Goal: Participate in discussion: Engage in conversation with other users on a specific topic

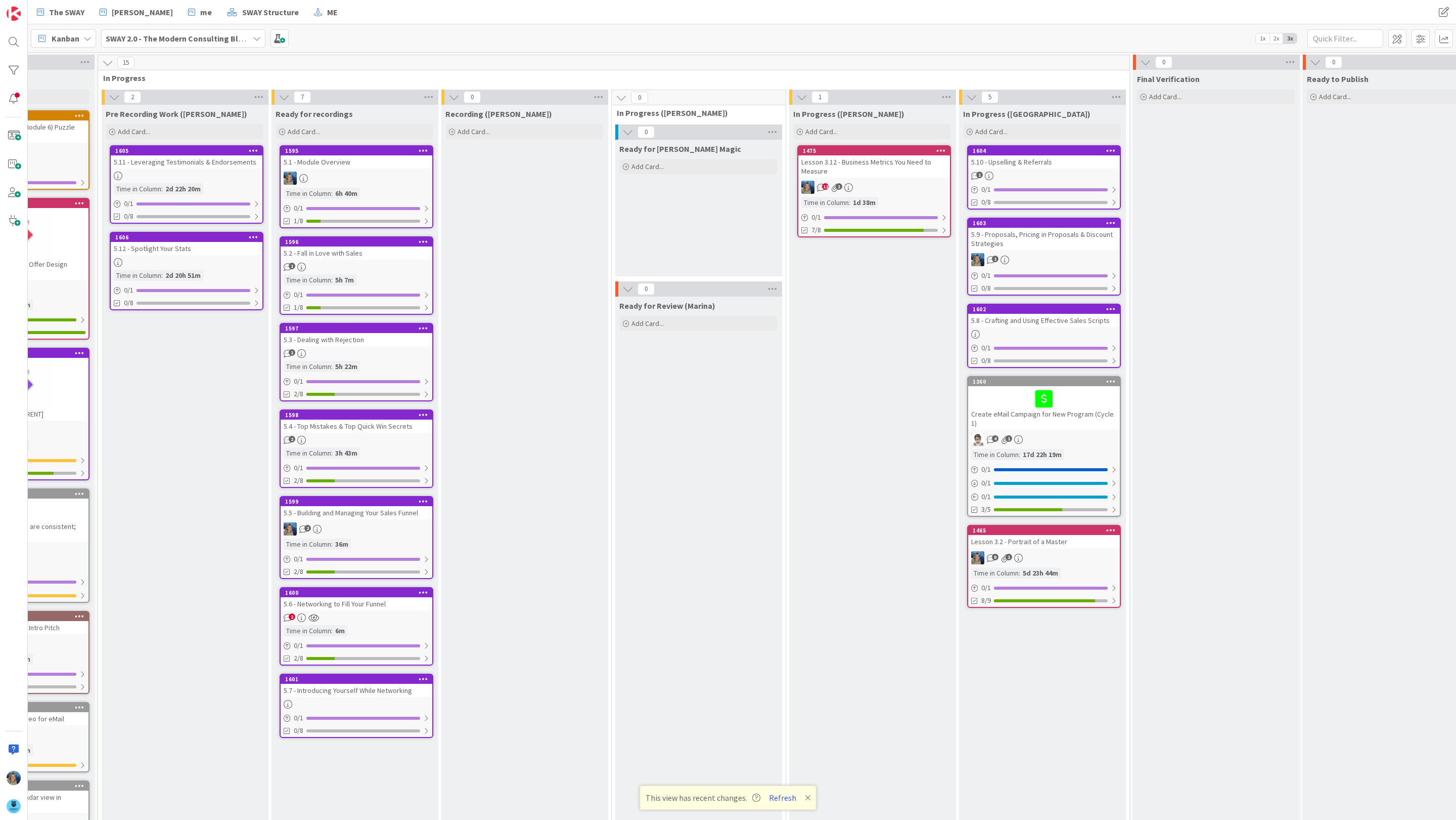
scroll to position [0, 288]
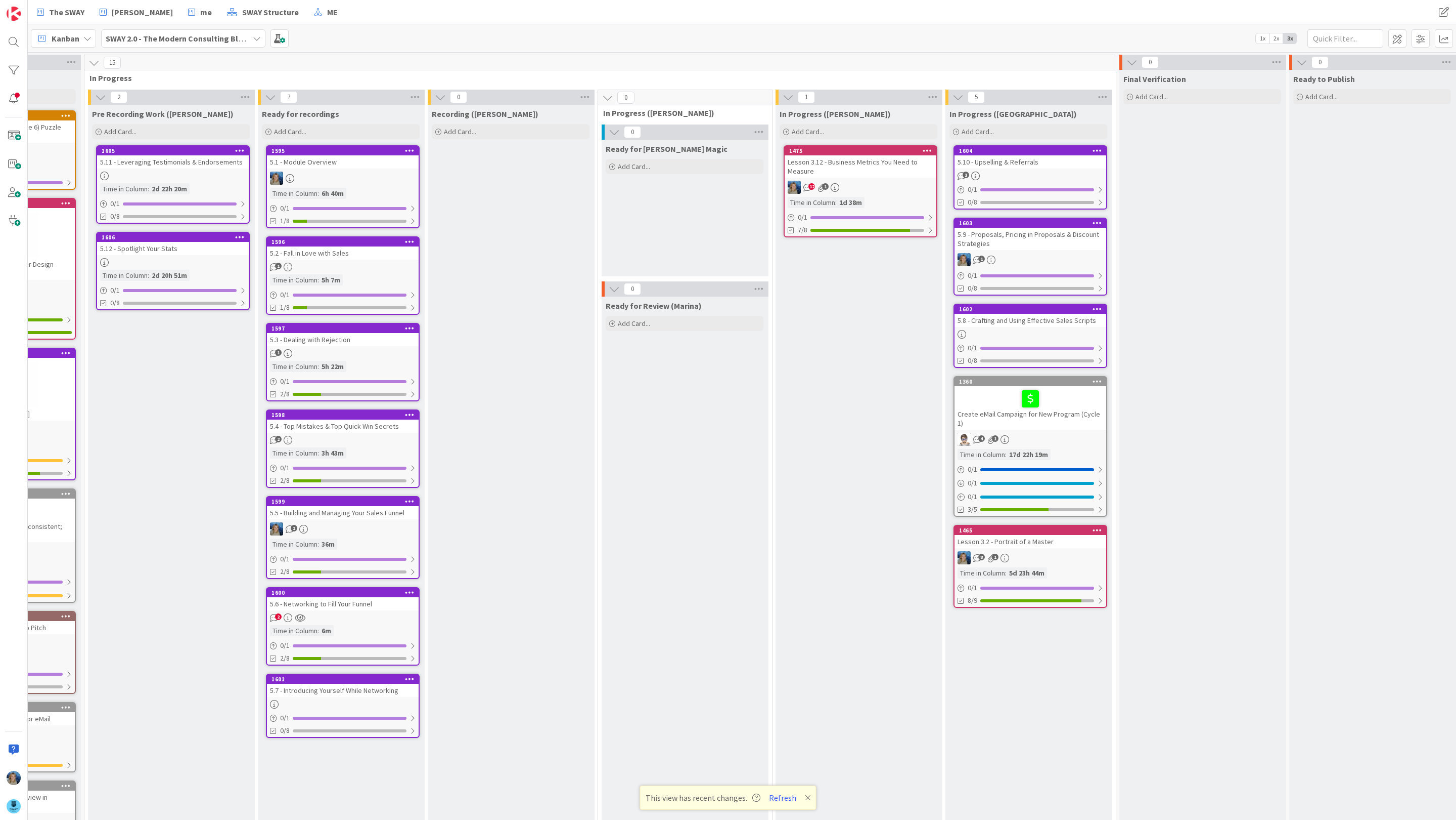
click at [770, 326] on div "5.8 - Crafting and Using Effective Sales Scripts" at bounding box center [1030, 320] width 152 height 13
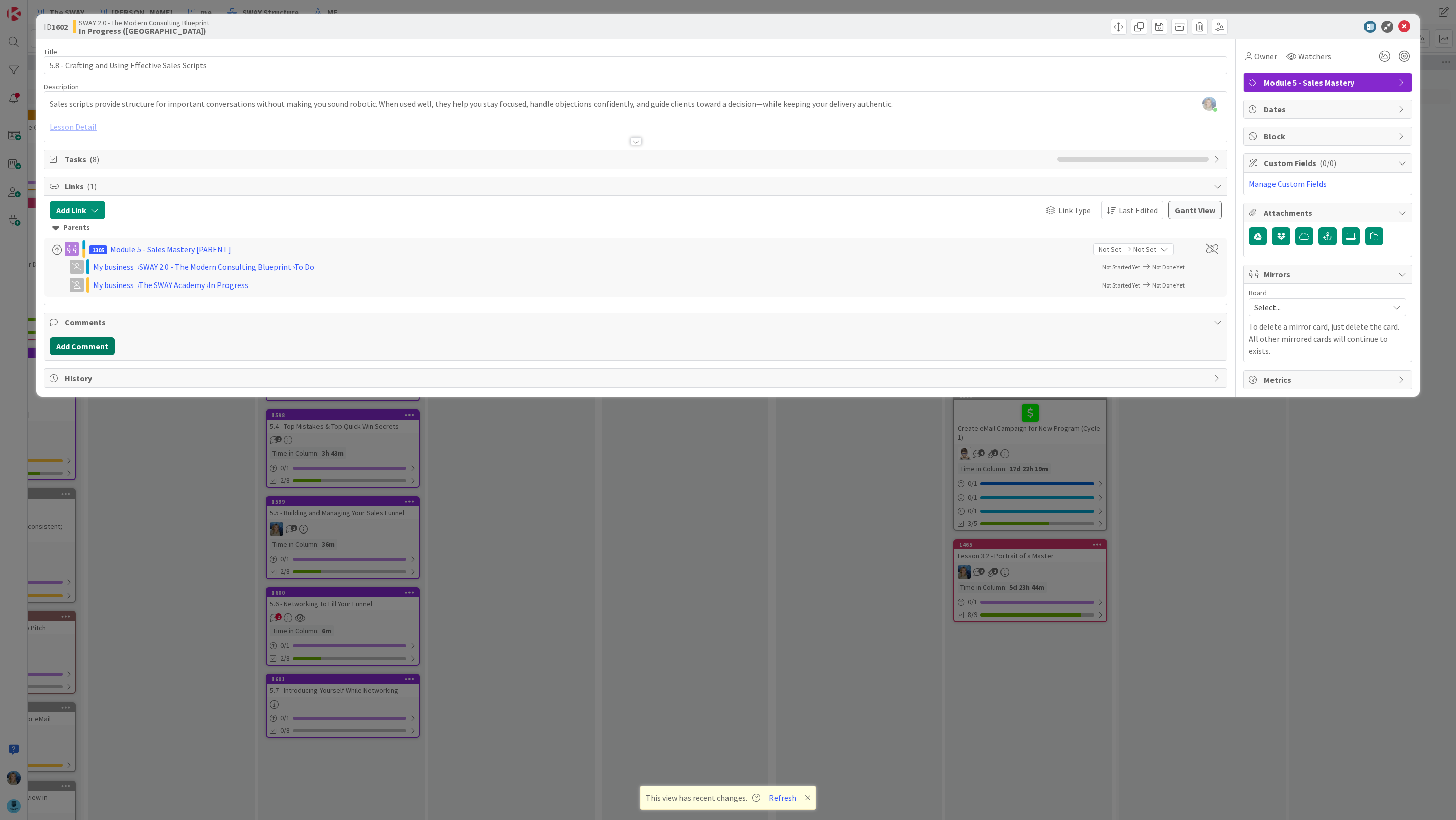
click at [96, 346] on button "Add Comment" at bounding box center [82, 346] width 66 height 19
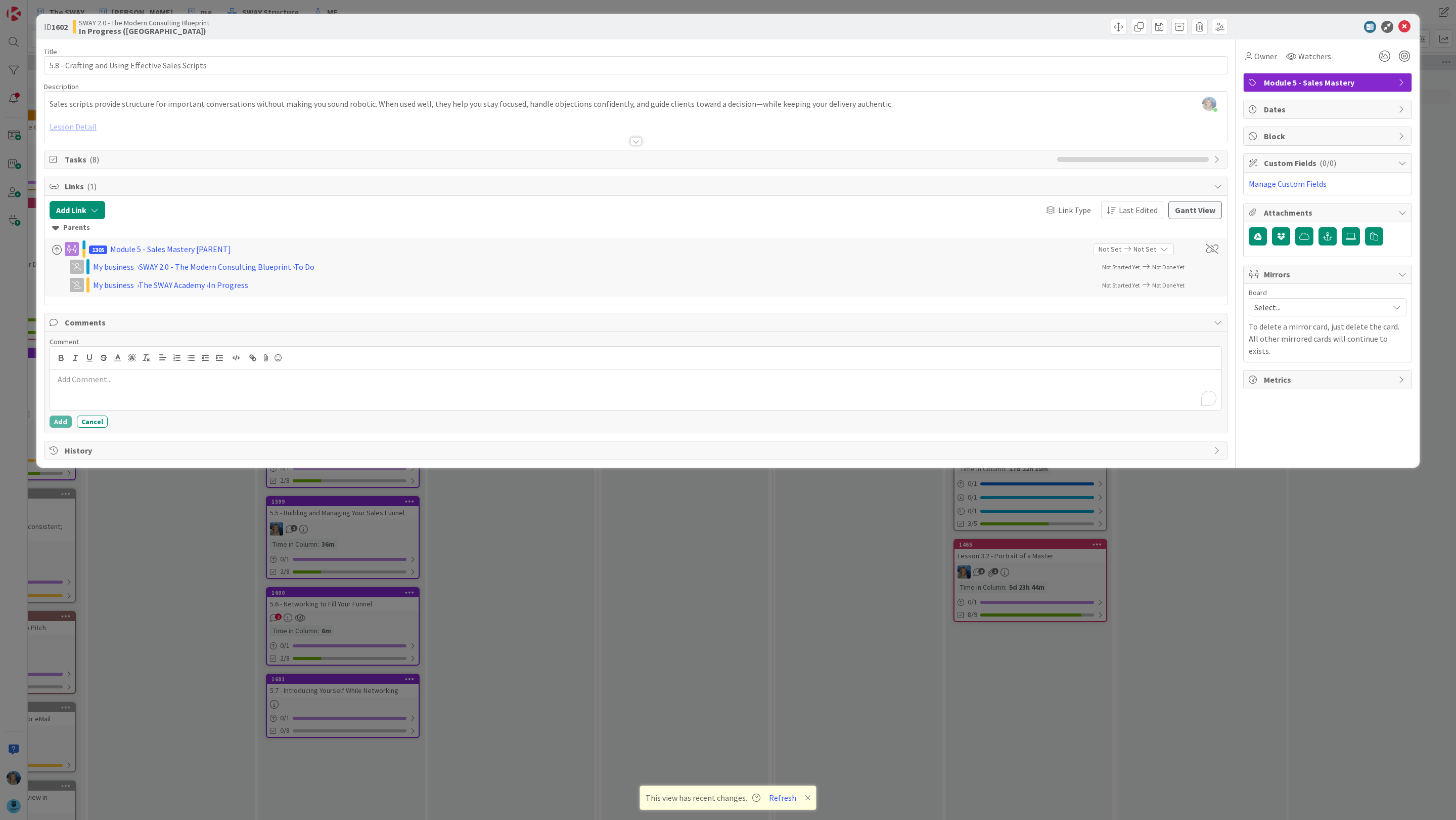
click at [93, 385] on p "To enrich screen reader interactions, please activate Accessibility in Grammarl…" at bounding box center [635, 379] width 1164 height 12
click at [770, 24] on icon at bounding box center [1404, 26] width 12 height 12
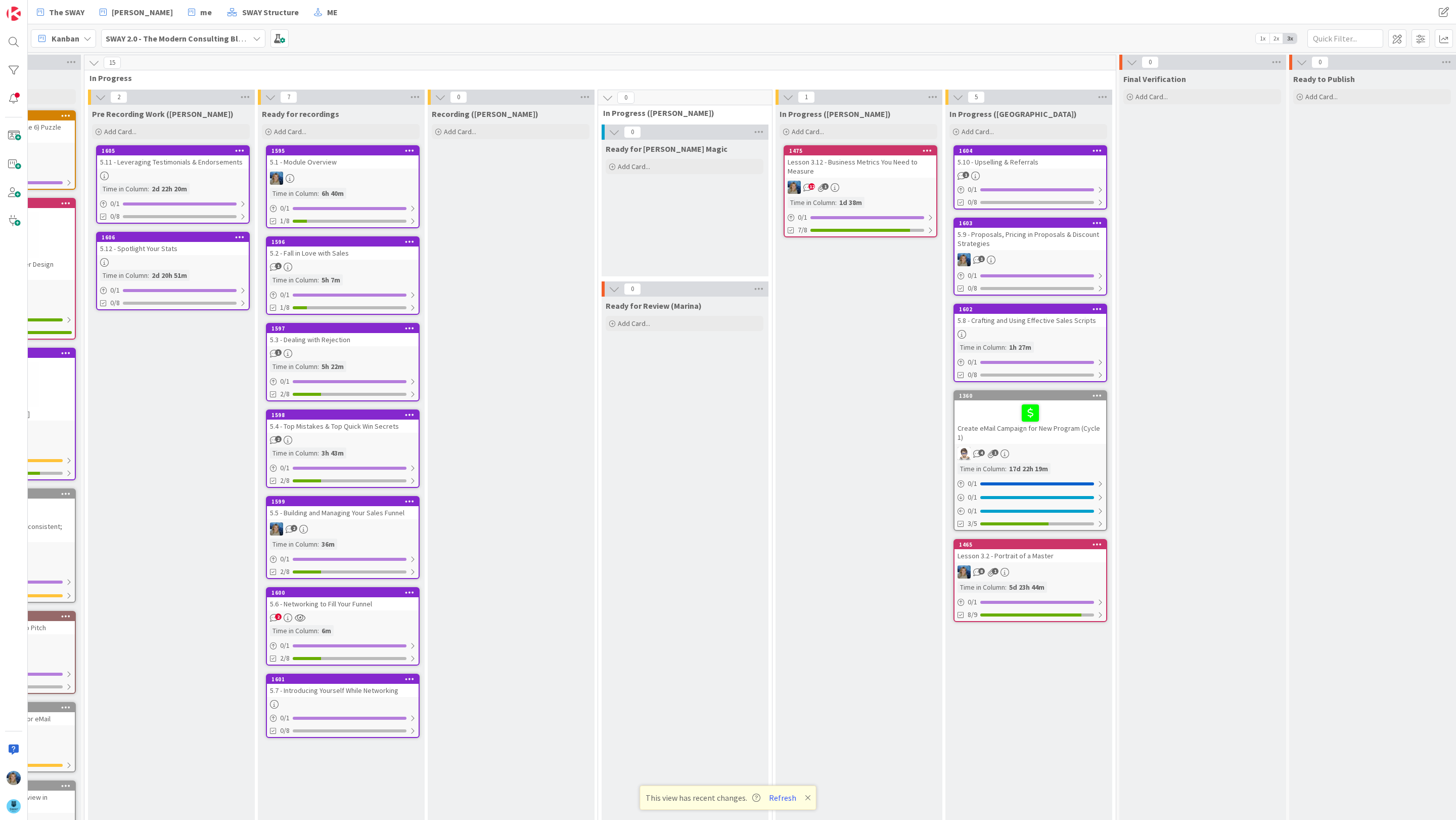
click at [770, 177] on div "1" at bounding box center [1030, 175] width 152 height 8
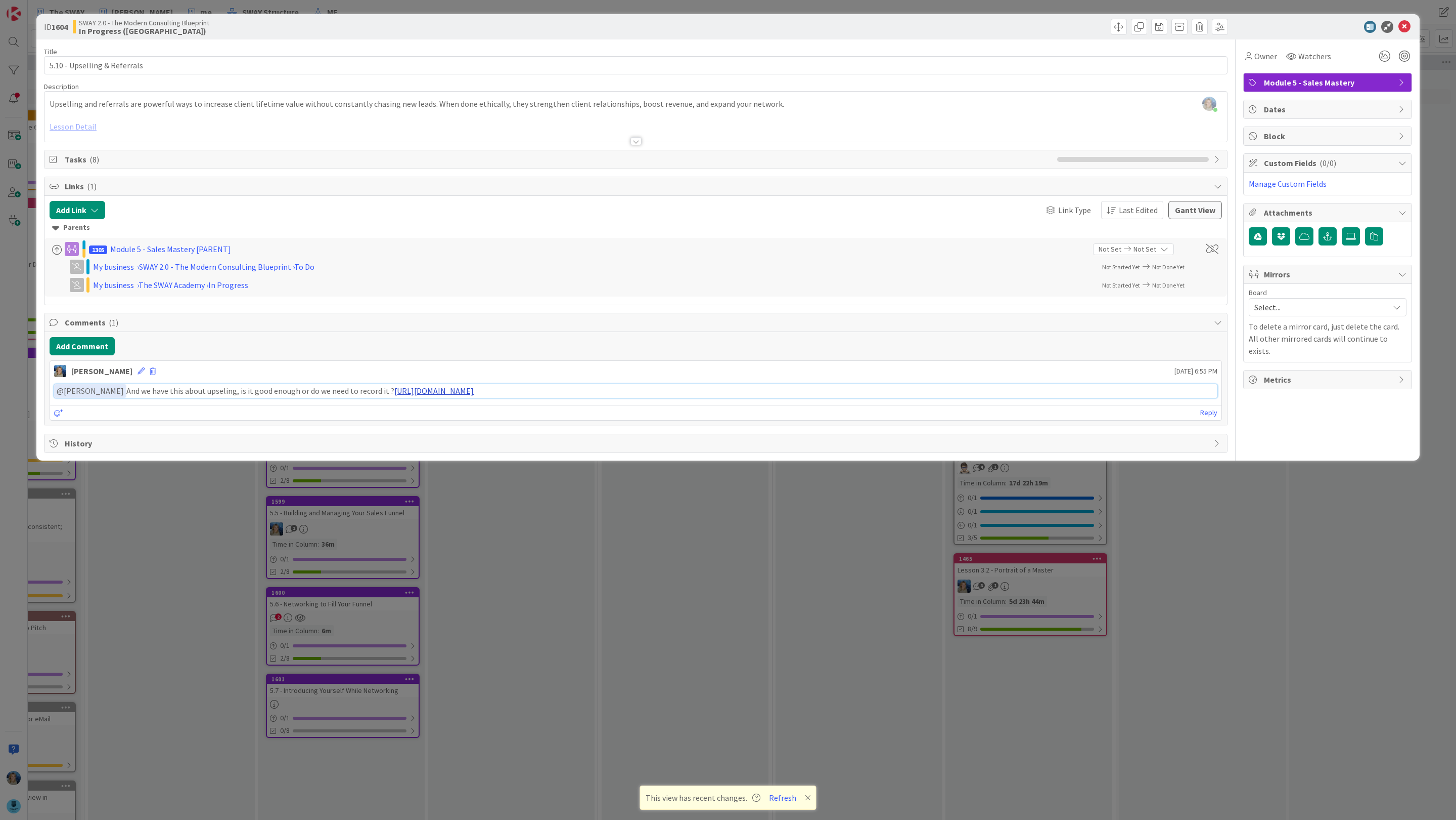
click at [415, 395] on link "[URL][DOMAIN_NAME]" at bounding box center [434, 391] width 80 height 10
click at [770, 25] on icon at bounding box center [1404, 26] width 12 height 12
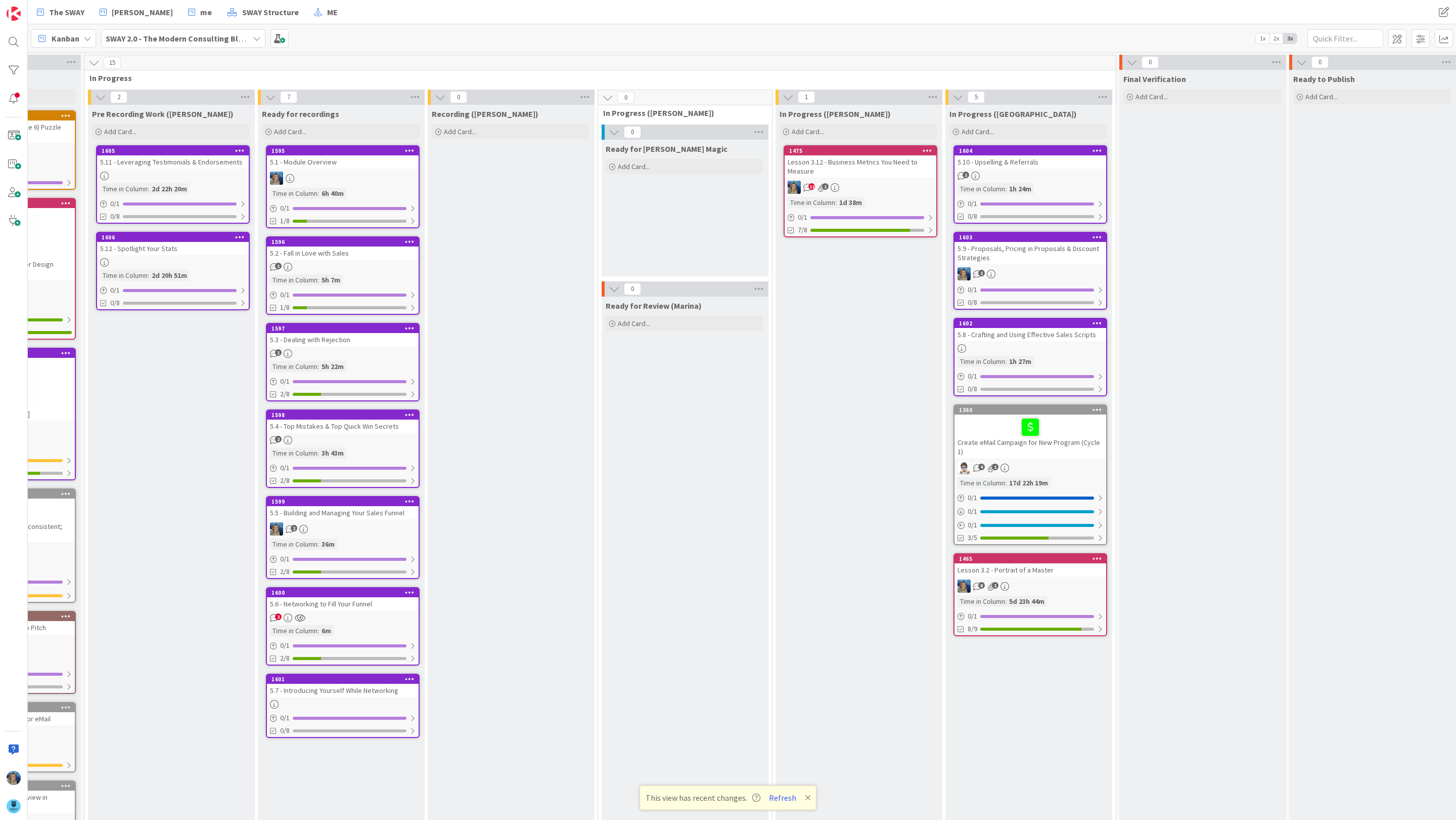
click at [770, 341] on link "1602 5.8 - Crafting and Using Effective Sales Scripts Time in Column : 1h 27m 0…" at bounding box center [1030, 356] width 154 height 79
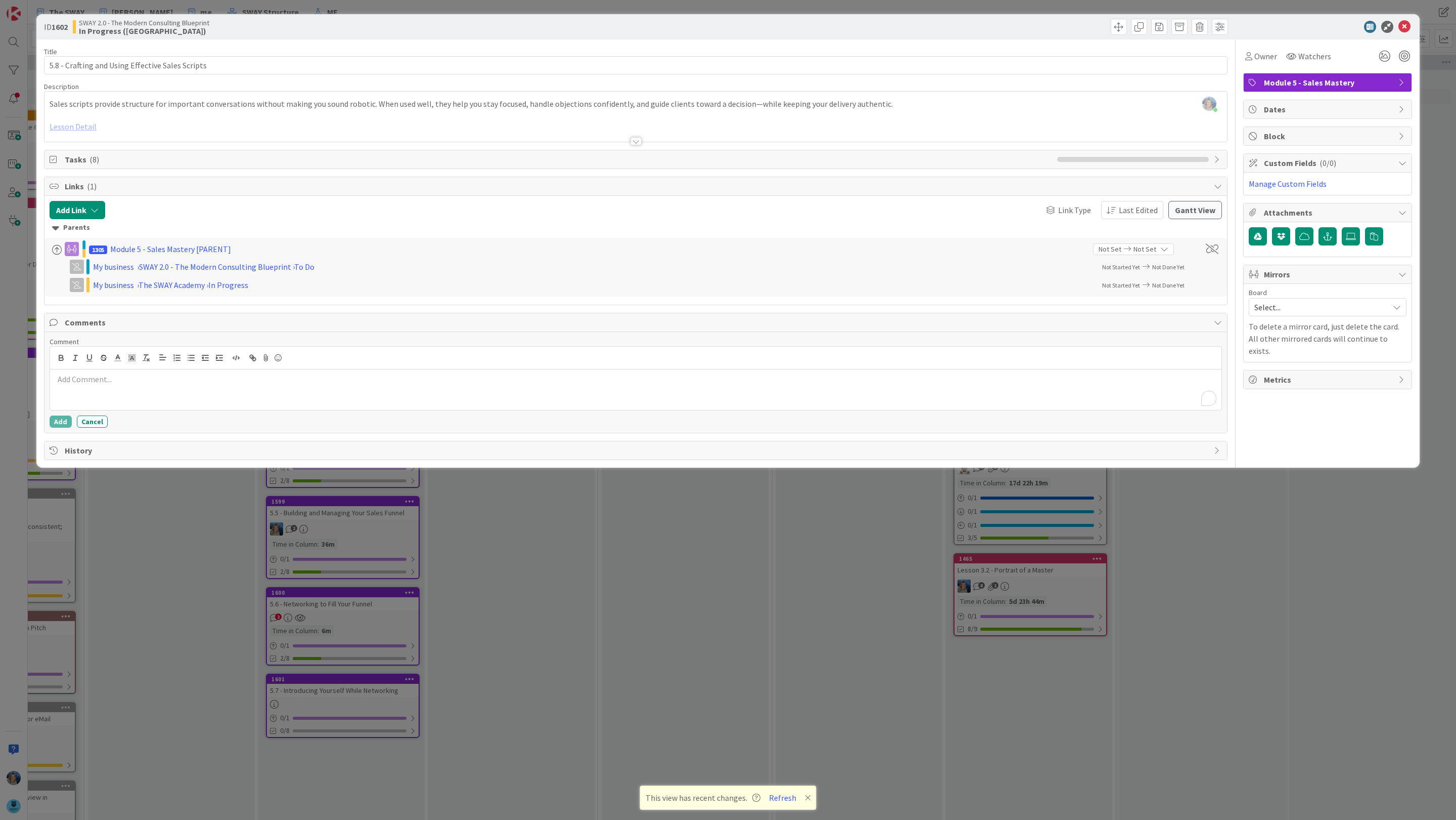
click at [99, 391] on div "To enrich screen reader interactions, please activate Accessibility in Grammarl…" at bounding box center [635, 390] width 1172 height 41
click at [100, 399] on li "[PERSON_NAME]" at bounding box center [135, 399] width 161 height 19
click at [220, 382] on p "﻿ @ [PERSON_NAME] ﻿ maybe 7.1 from the old lesson" at bounding box center [635, 379] width 1164 height 14
click at [215, 384] on p "﻿ @ [PERSON_NAME] ﻿ maybe 7.1 from the old lesson" at bounding box center [635, 379] width 1164 height 14
click at [228, 382] on p "﻿ @ [PERSON_NAME] ﻿ maybe 7.1 from the old lesson" at bounding box center [635, 379] width 1164 height 14
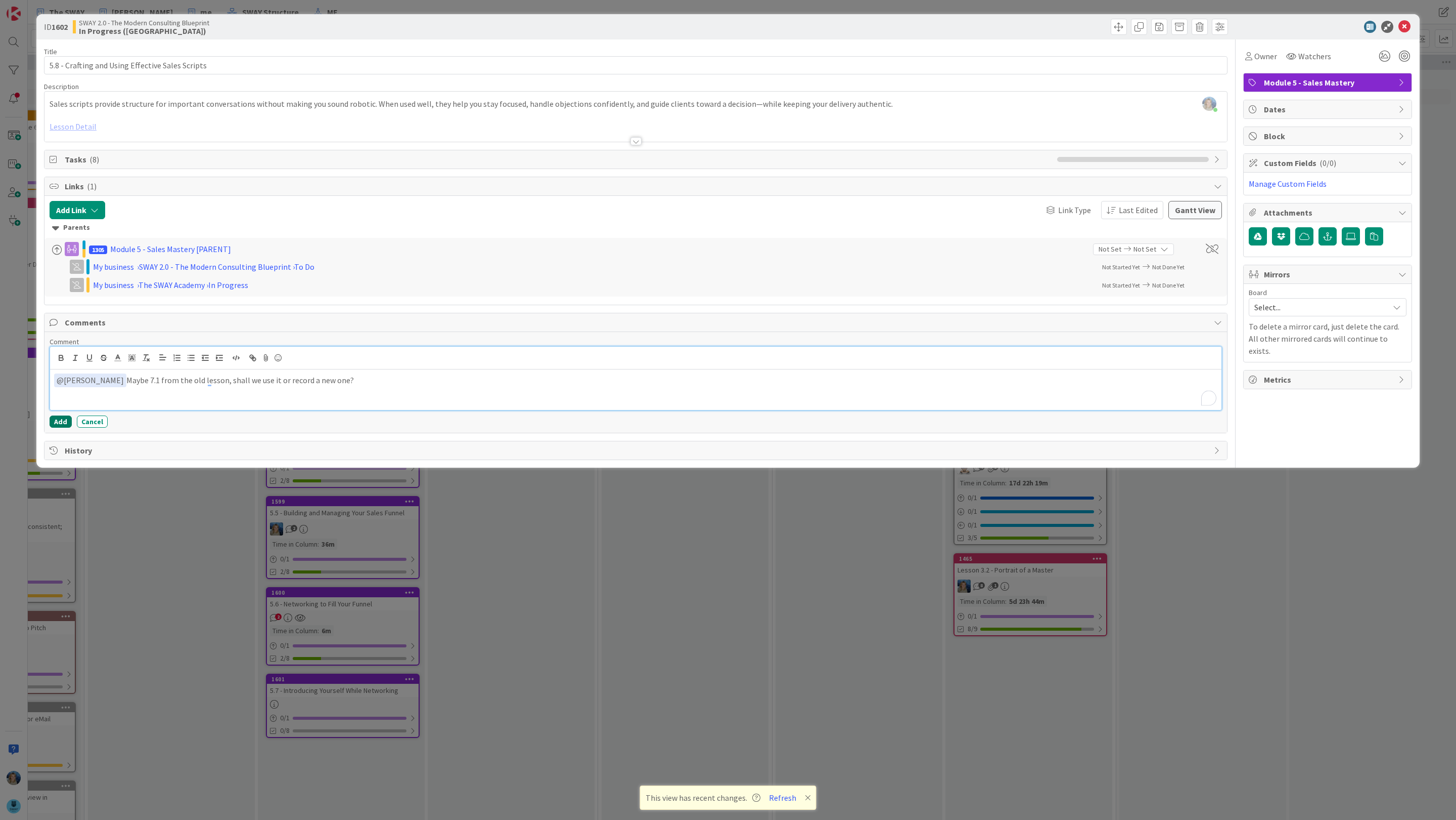
click at [60, 426] on button "Add" at bounding box center [61, 421] width 22 height 12
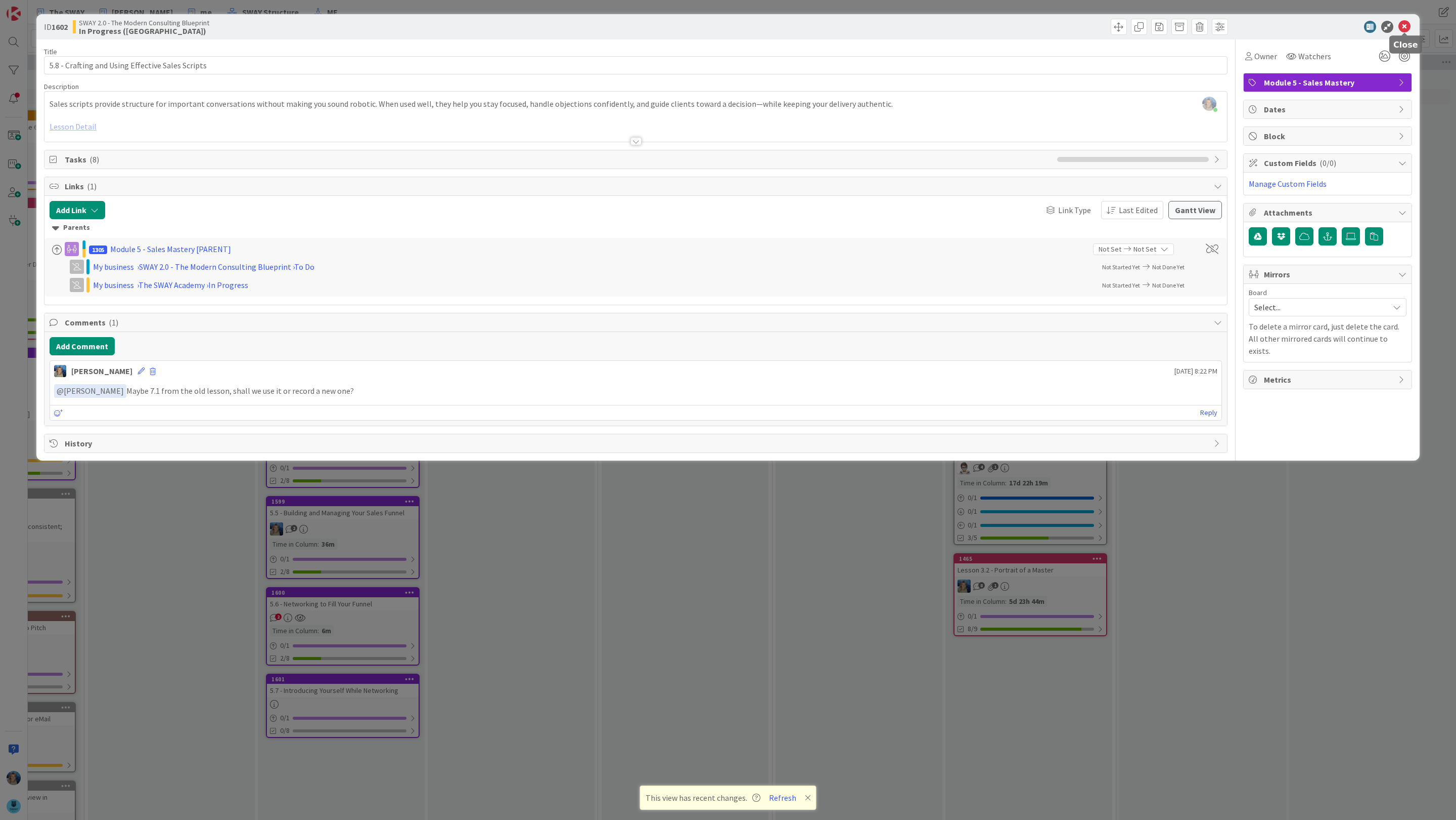
click at [770, 26] on icon at bounding box center [1404, 26] width 12 height 12
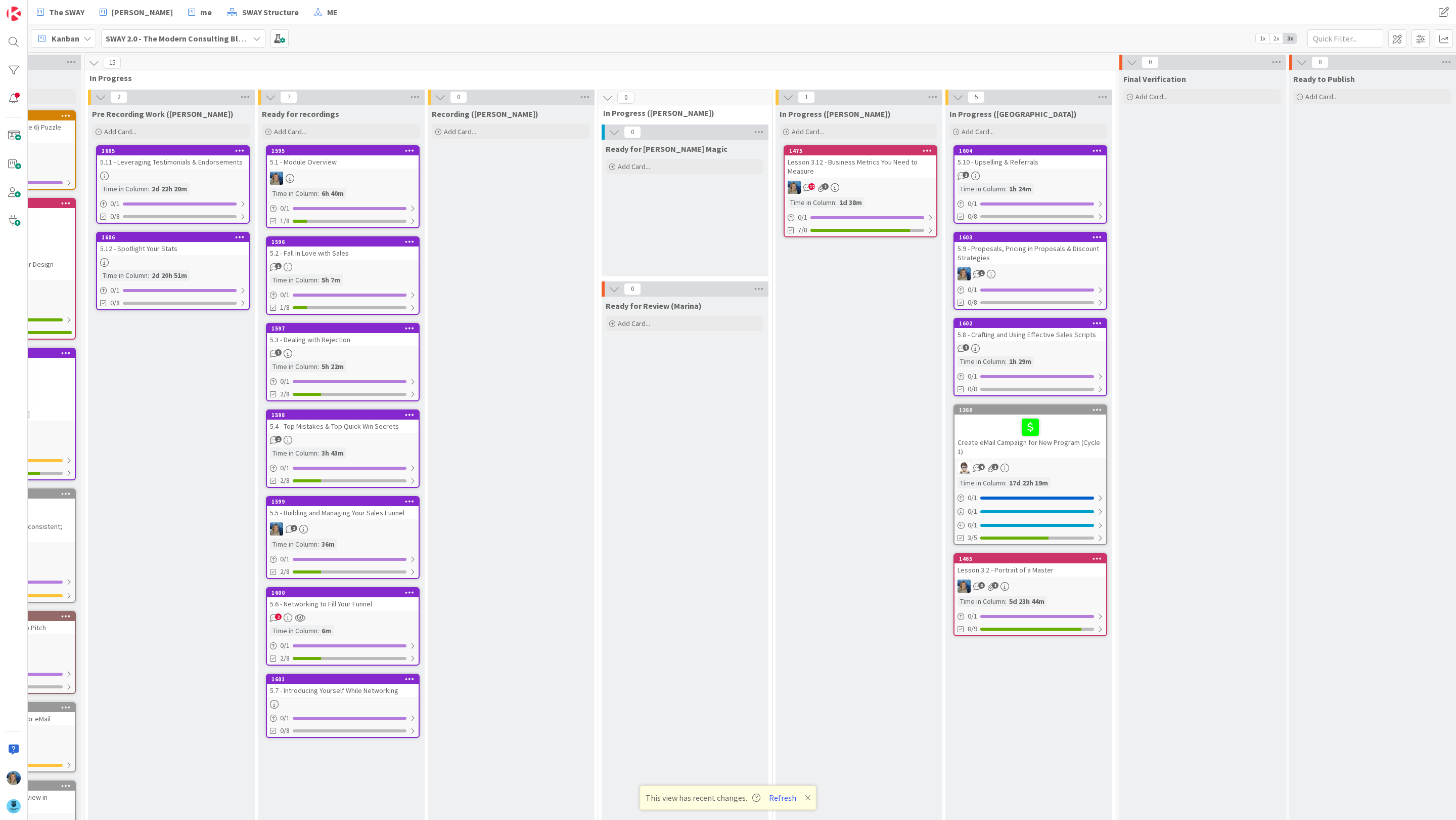
click at [770, 259] on div "5.9 - Proposals, Pricing in Proposals & Discount Strategies" at bounding box center [1030, 253] width 152 height 22
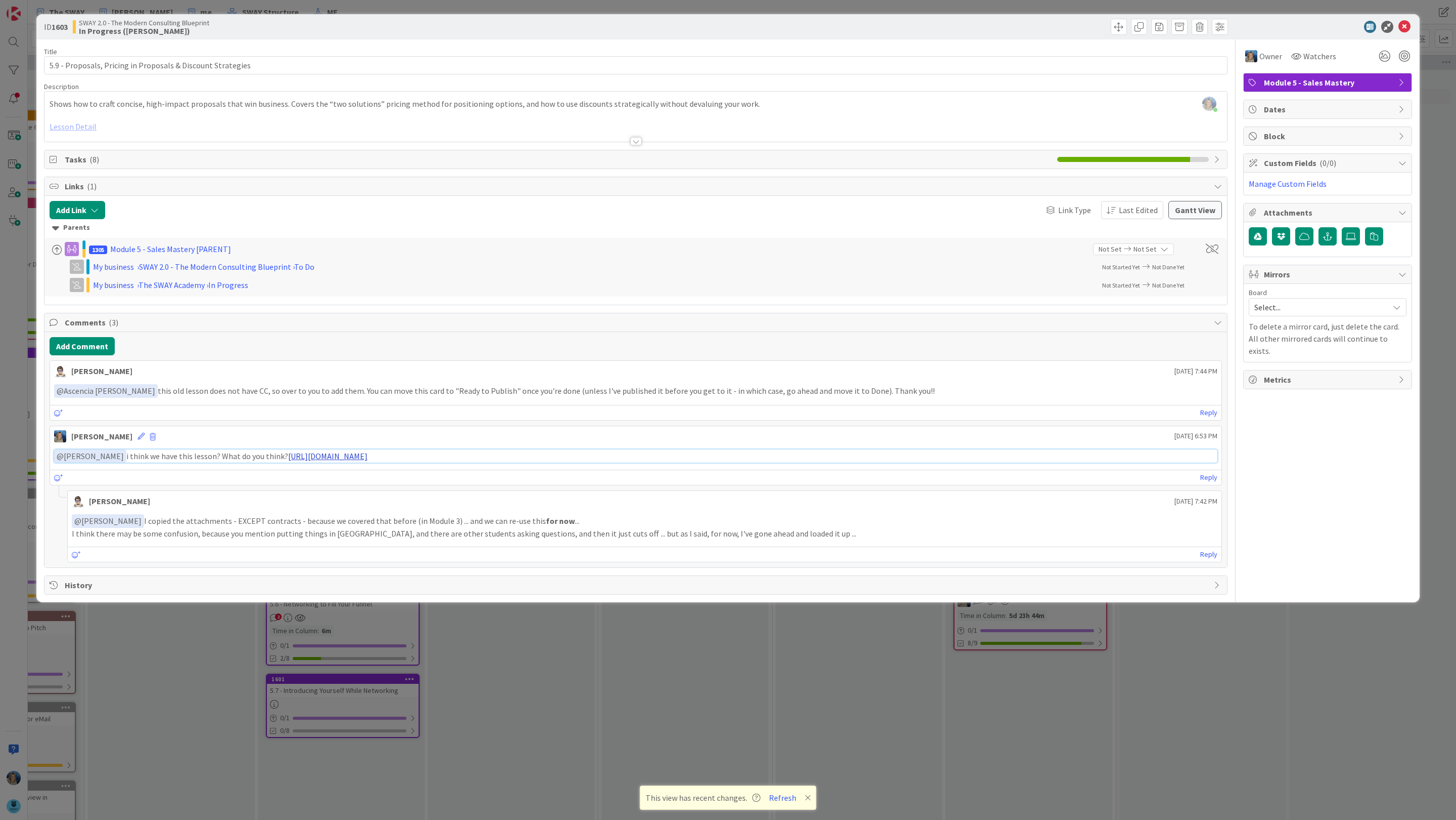
click at [317, 460] on link "[URL][DOMAIN_NAME]" at bounding box center [328, 455] width 80 height 10
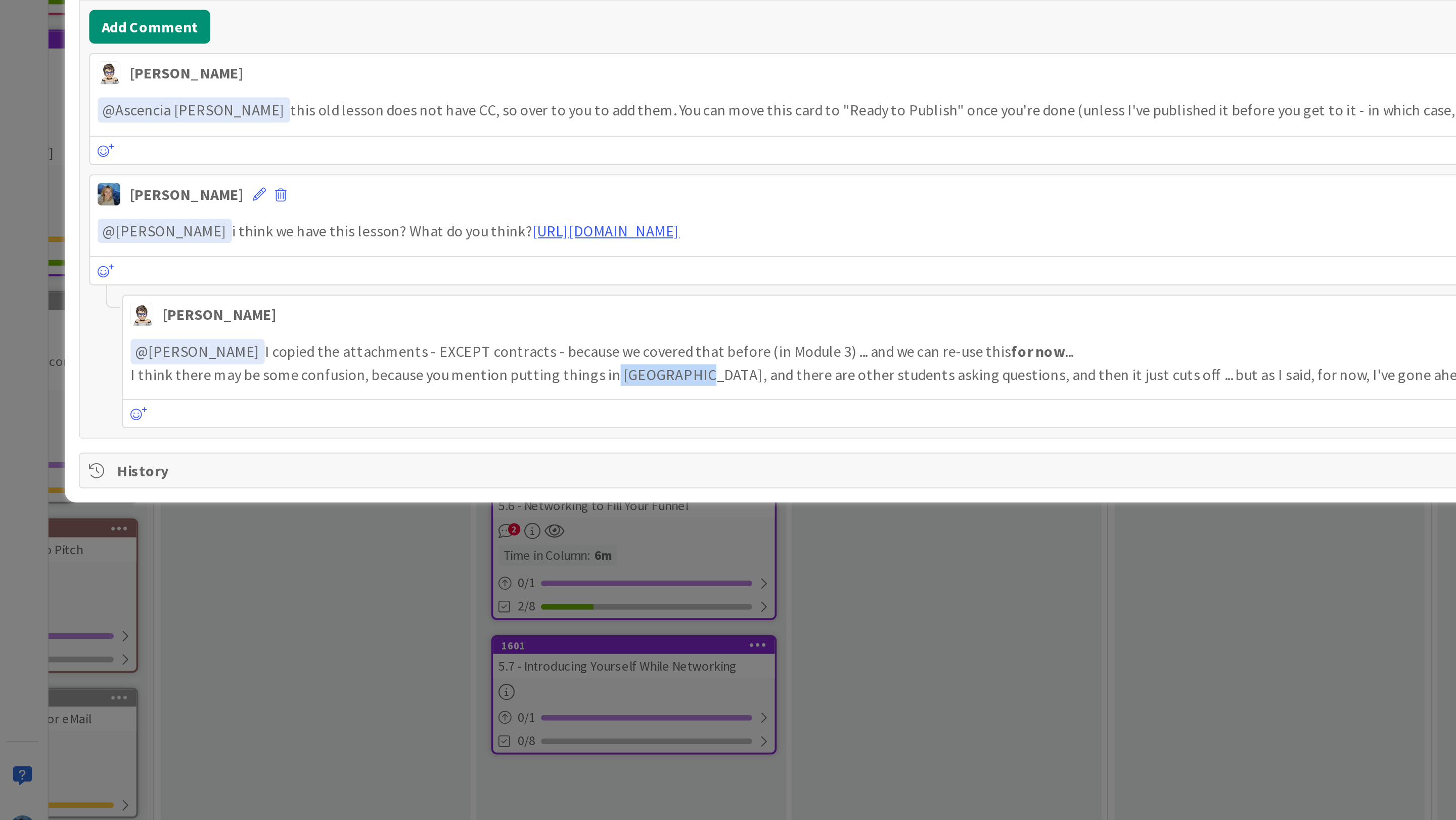
drag, startPoint x: 373, startPoint y: 540, endPoint x: 327, endPoint y: 540, distance: 46.0
click at [327, 540] on p "I think there may be some confusion, because you mention putting things in [GEO…" at bounding box center [645, 533] width 1146 height 12
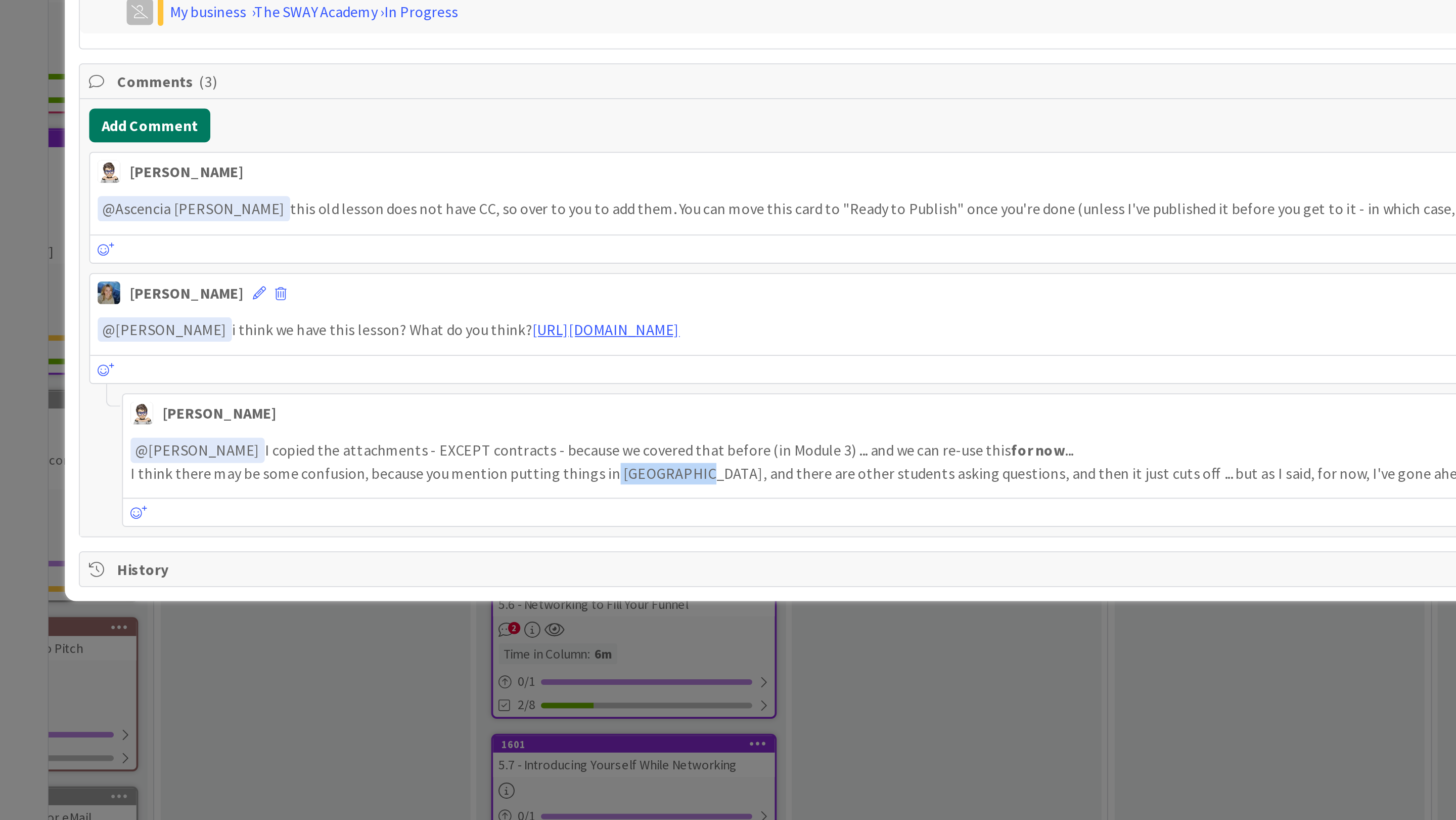
click at [104, 348] on button "Add Comment" at bounding box center [82, 346] width 66 height 19
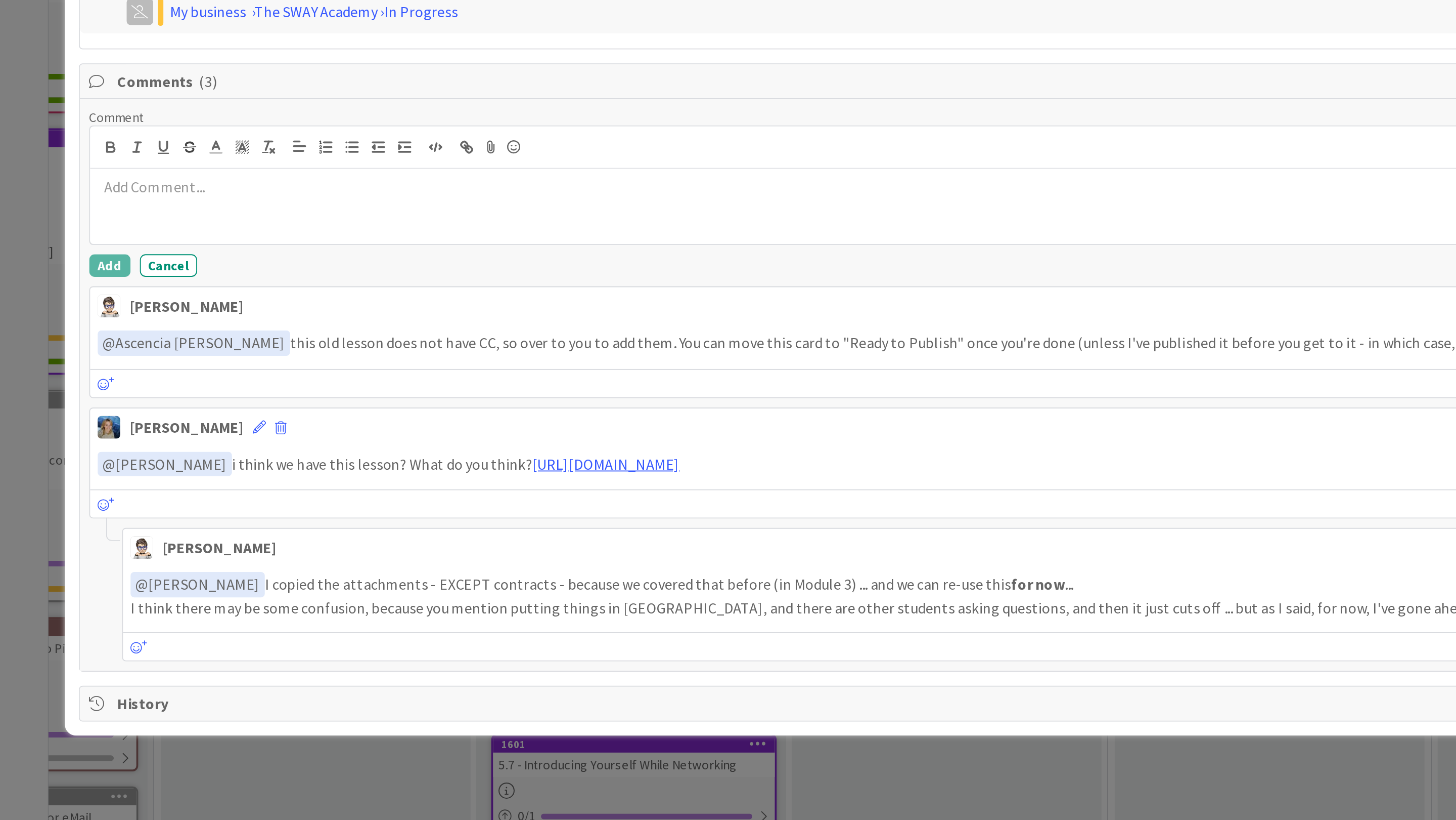
click at [95, 383] on p "To enrich screen reader interactions, please activate Accessibility in Grammarl…" at bounding box center [635, 379] width 1164 height 12
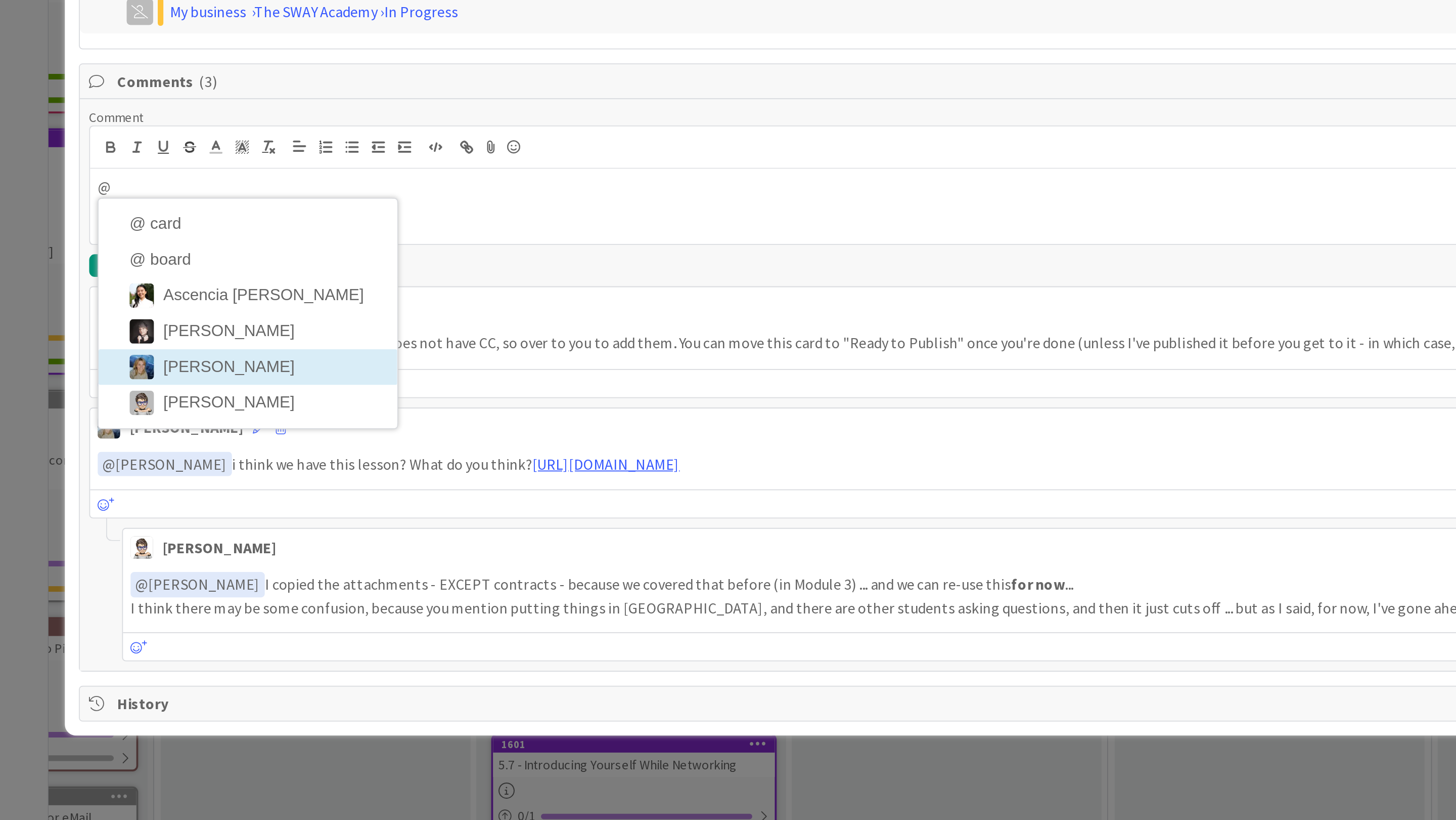
click at [103, 480] on li "[PERSON_NAME]" at bounding box center [135, 476] width 161 height 19
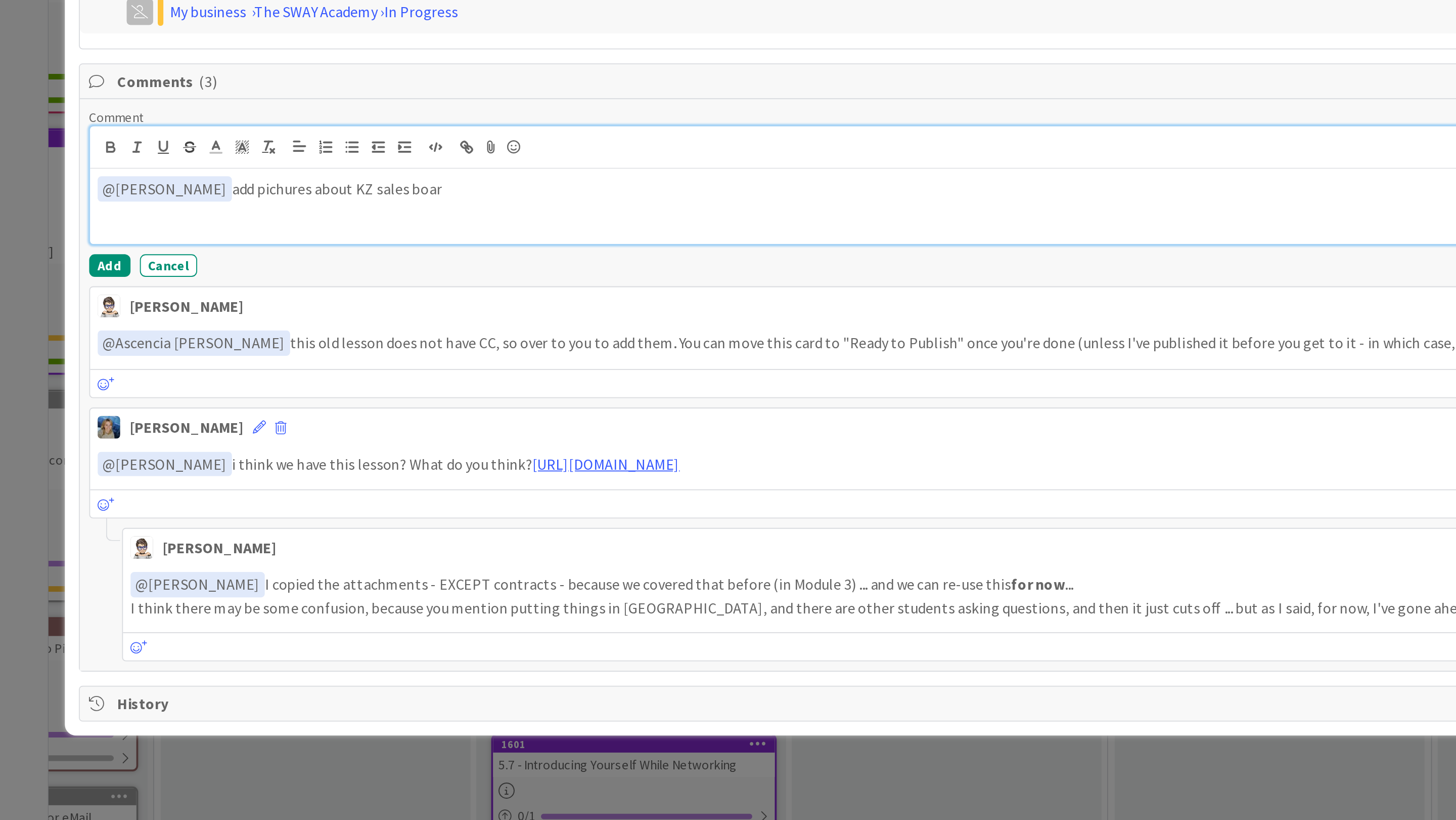
click at [232, 385] on p "﻿ @ [PERSON_NAME] ﻿ add pichures about KZ sales boar" at bounding box center [635, 379] width 1164 height 14
click at [240, 387] on p "﻿ @ [PERSON_NAME] ﻿ add pichures about KZ sales bord" at bounding box center [635, 379] width 1164 height 14
click at [253, 386] on p "﻿ @ [PERSON_NAME] ﻿ Add pictures about the KZ sales board" at bounding box center [635, 379] width 1164 height 14
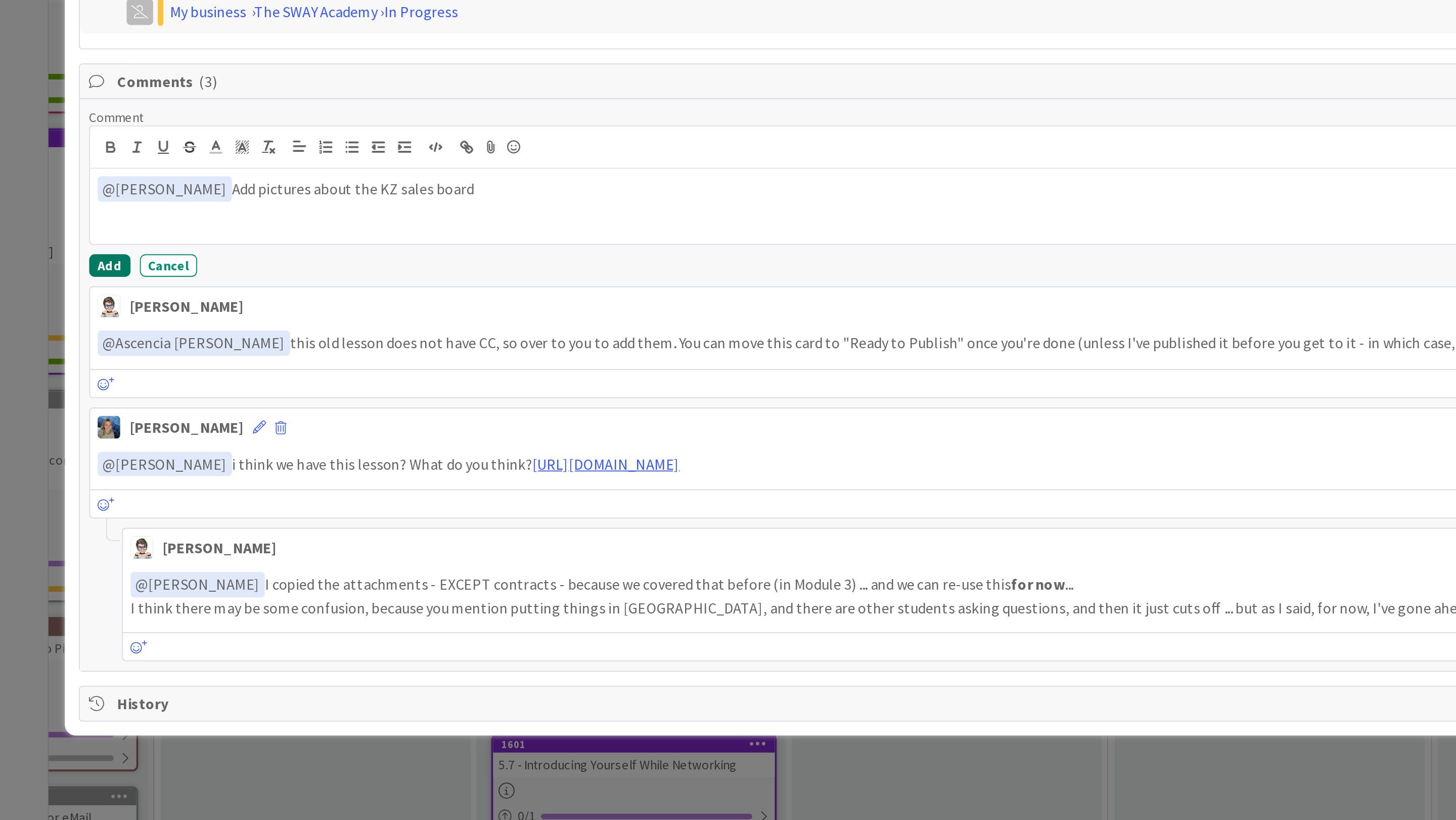
click at [63, 428] on button "Add" at bounding box center [61, 421] width 22 height 12
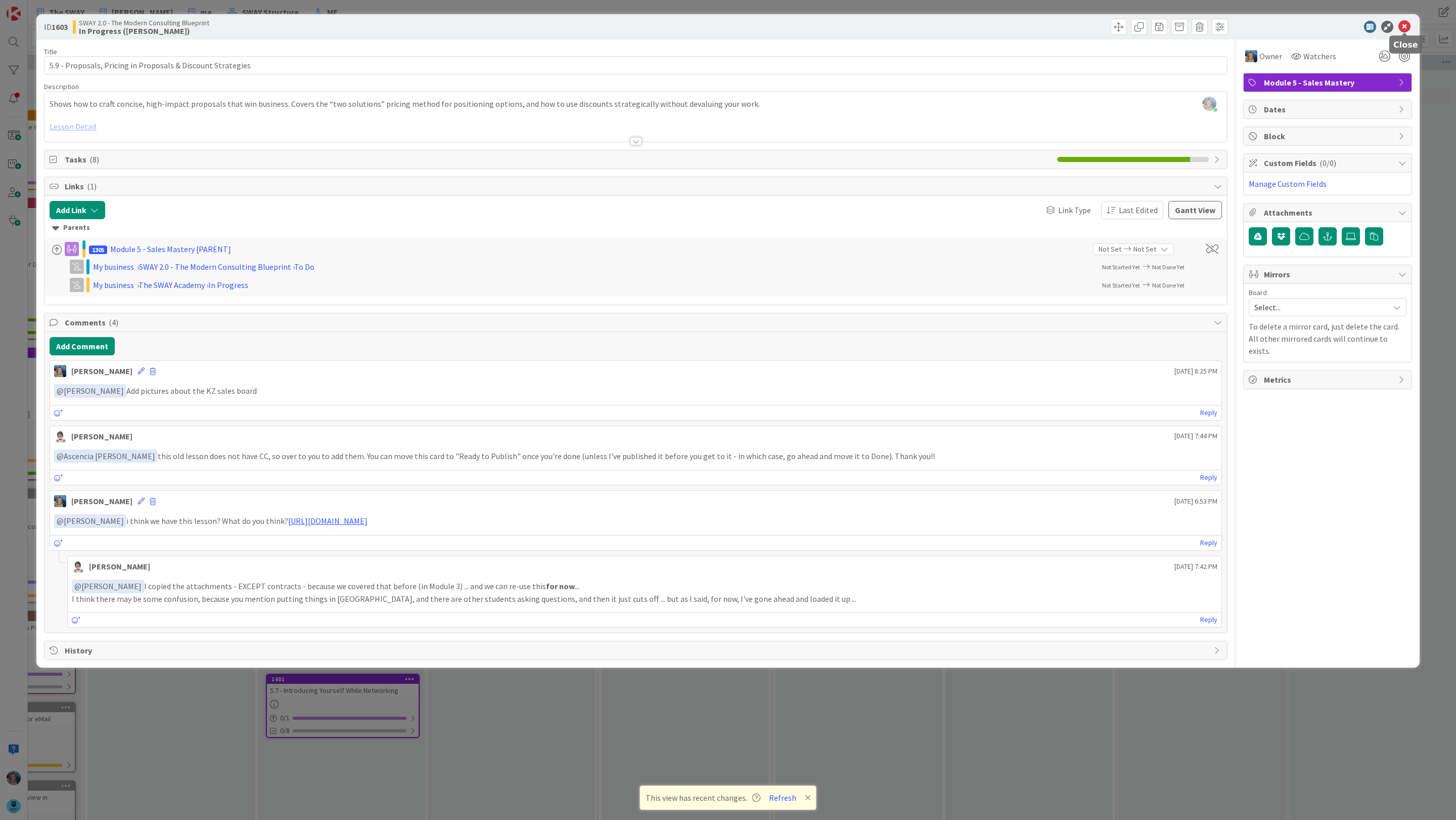
click at [770, 23] on icon at bounding box center [1404, 26] width 12 height 12
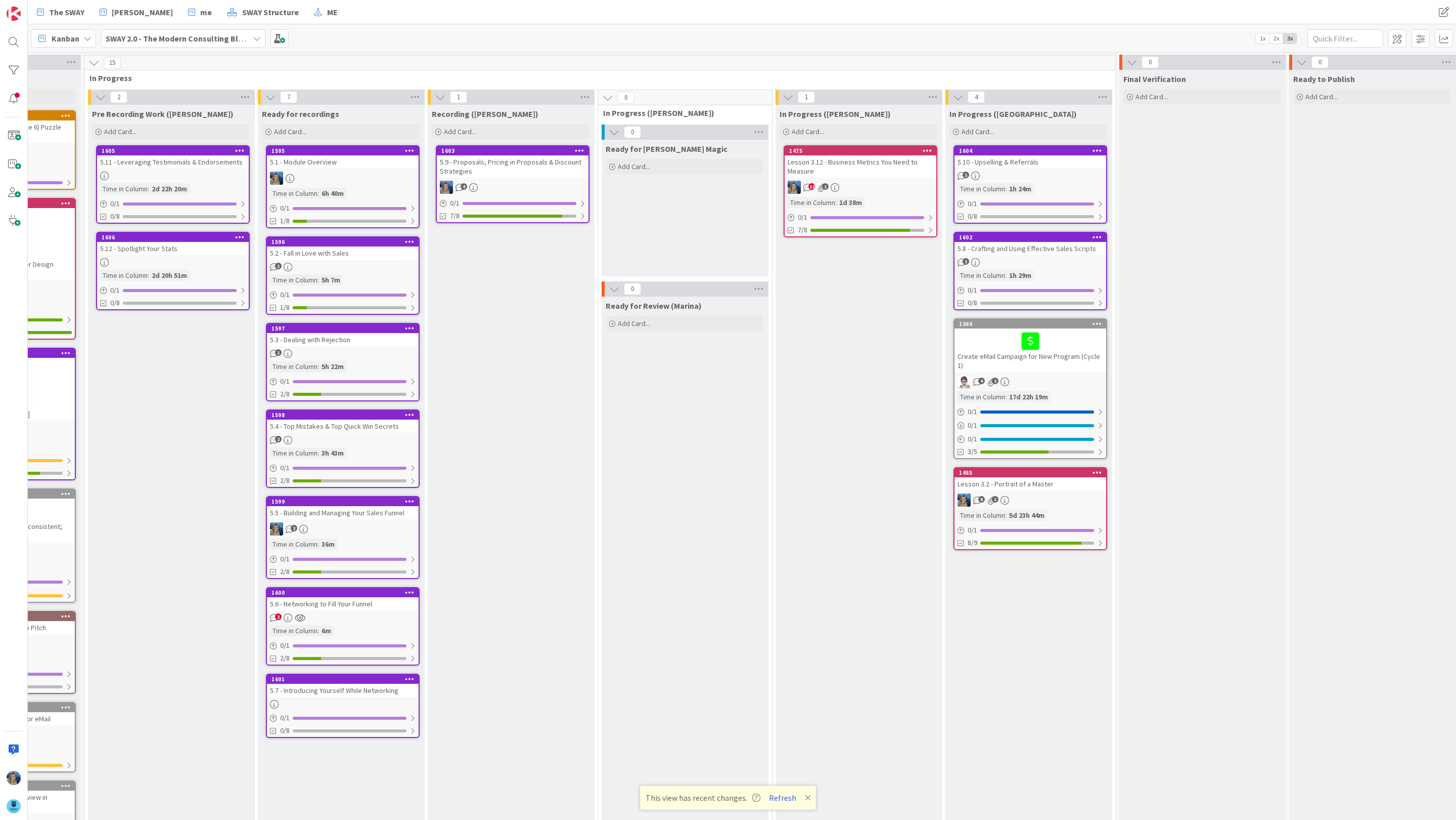
click at [770, 174] on div "1" at bounding box center [1030, 175] width 152 height 8
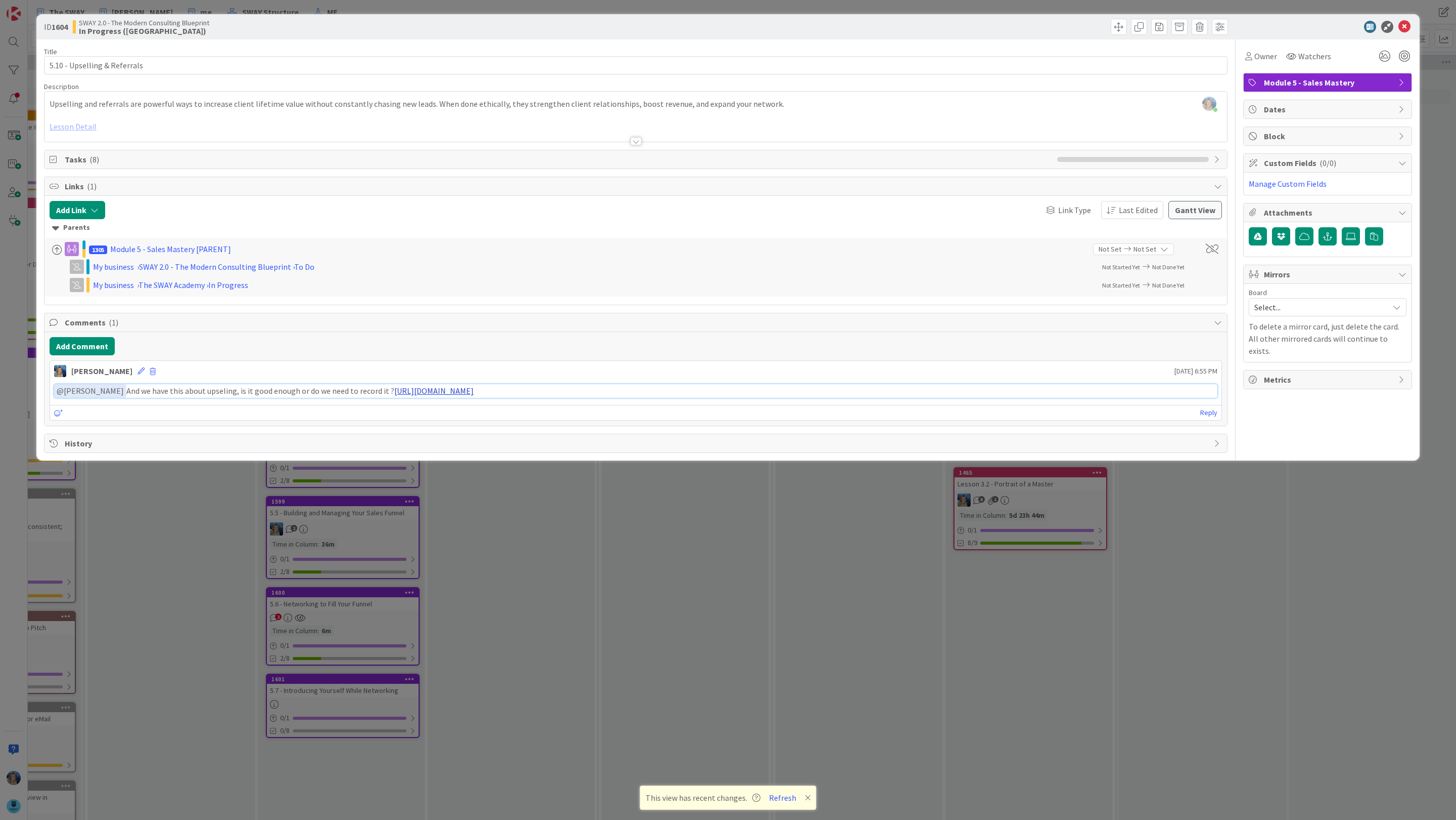
click at [432, 393] on link "[URL][DOMAIN_NAME]" at bounding box center [434, 391] width 80 height 10
click at [770, 25] on icon at bounding box center [1404, 26] width 12 height 12
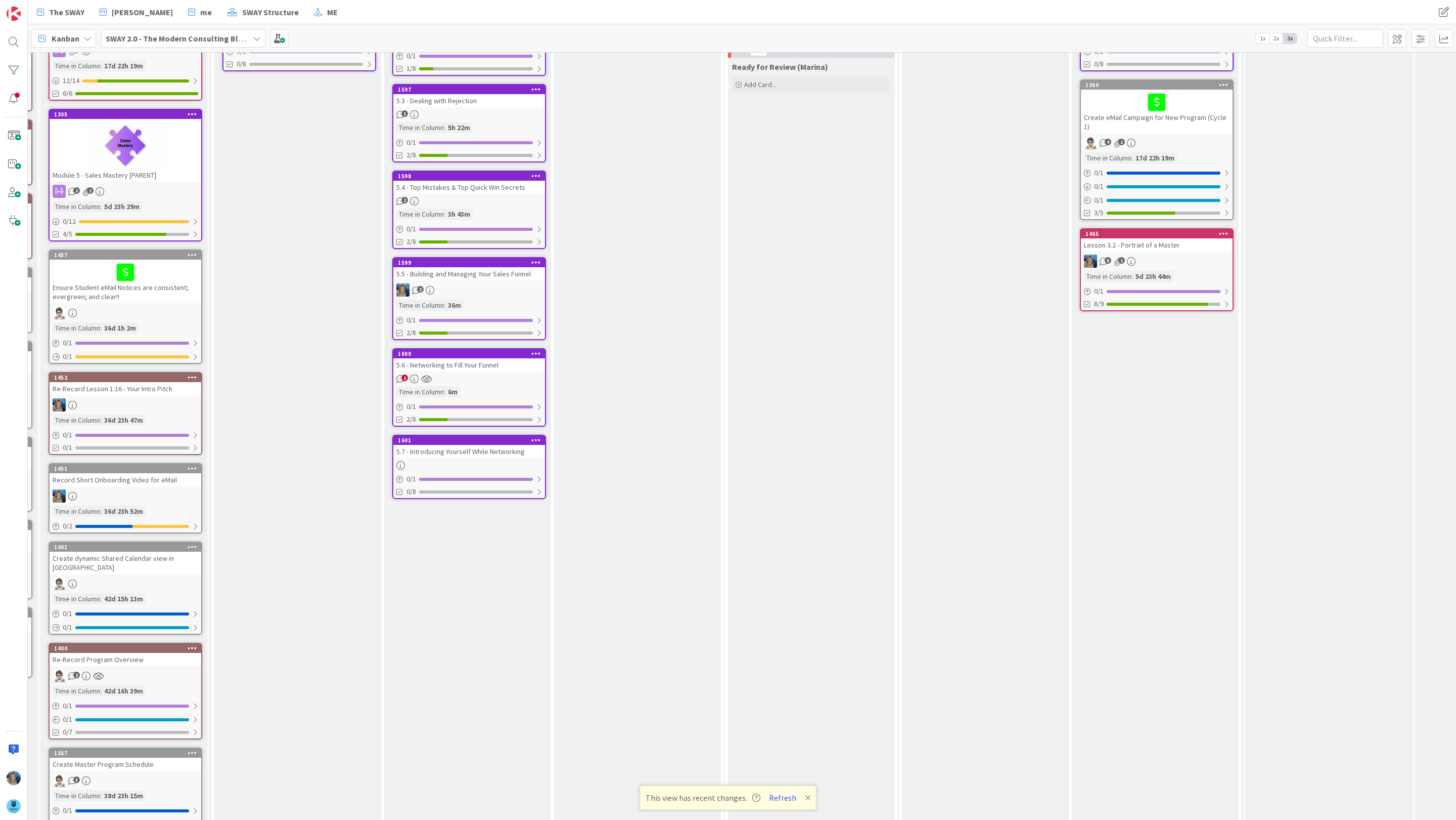
scroll to position [248, 161]
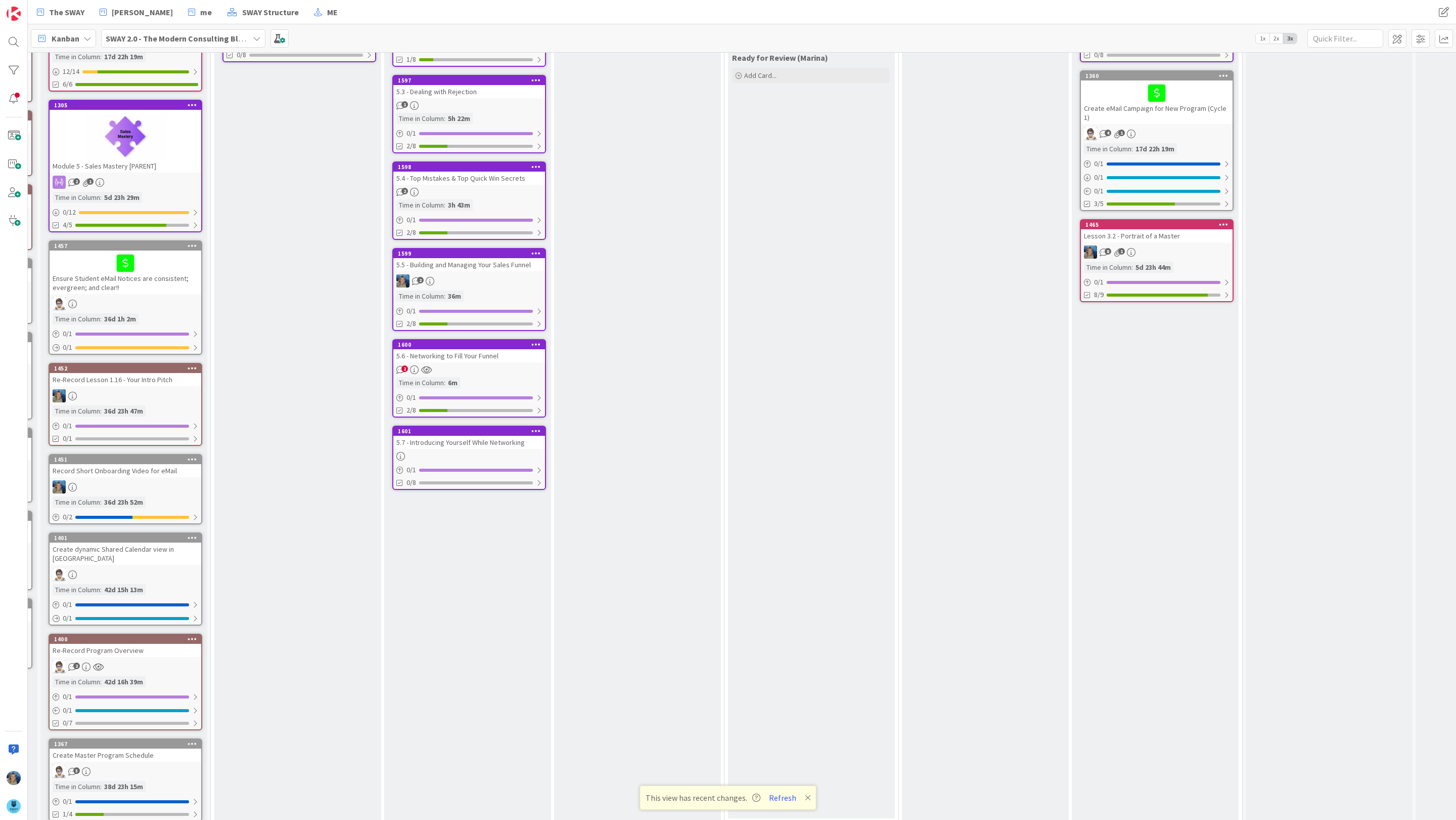
click at [465, 361] on link "1600 5.6 - Networking to Fill Your Funnel 2 Time in Column : 6m 0 / 1 2/8" at bounding box center [469, 378] width 154 height 79
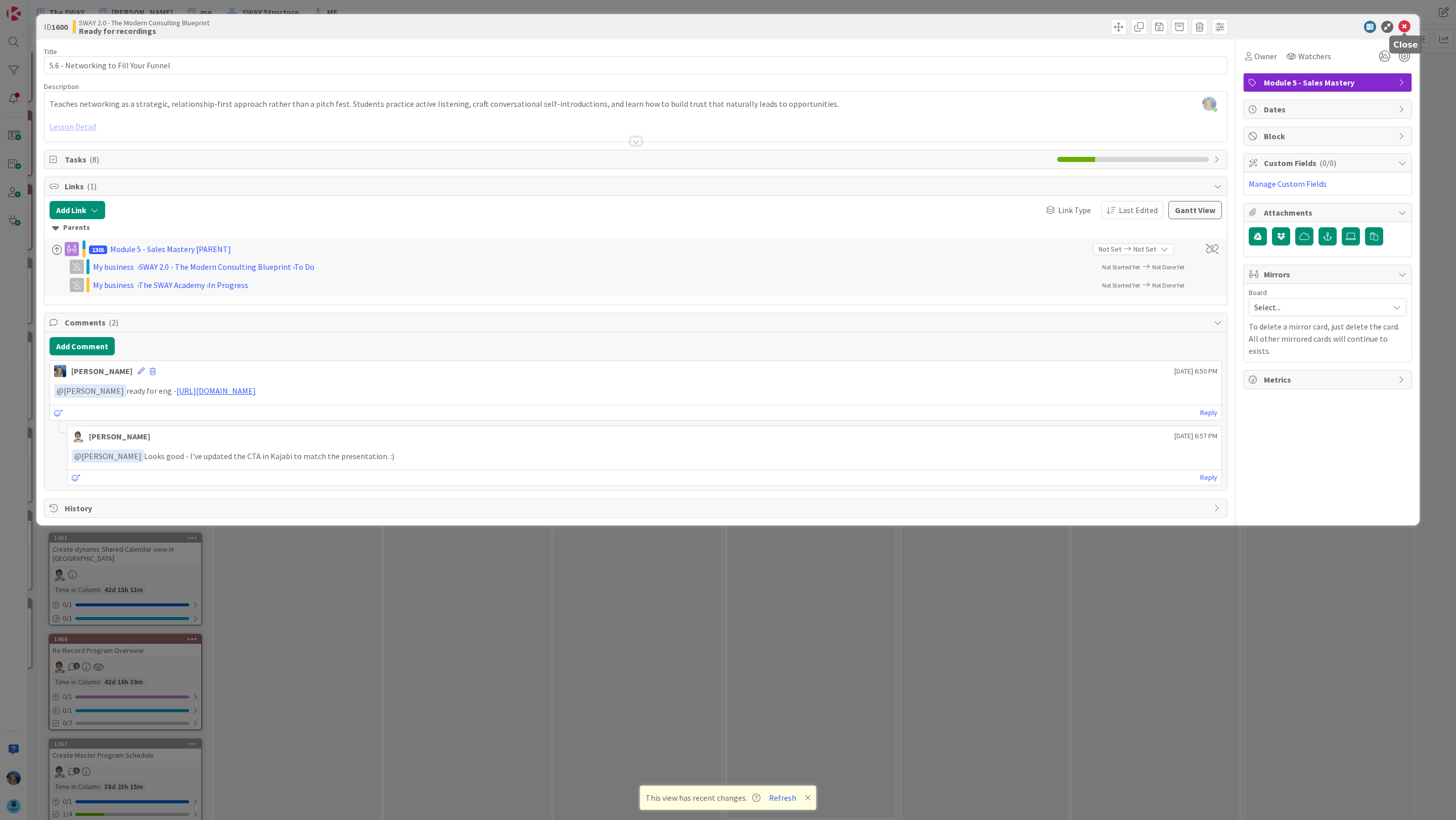
click at [770, 26] on icon at bounding box center [1404, 26] width 12 height 12
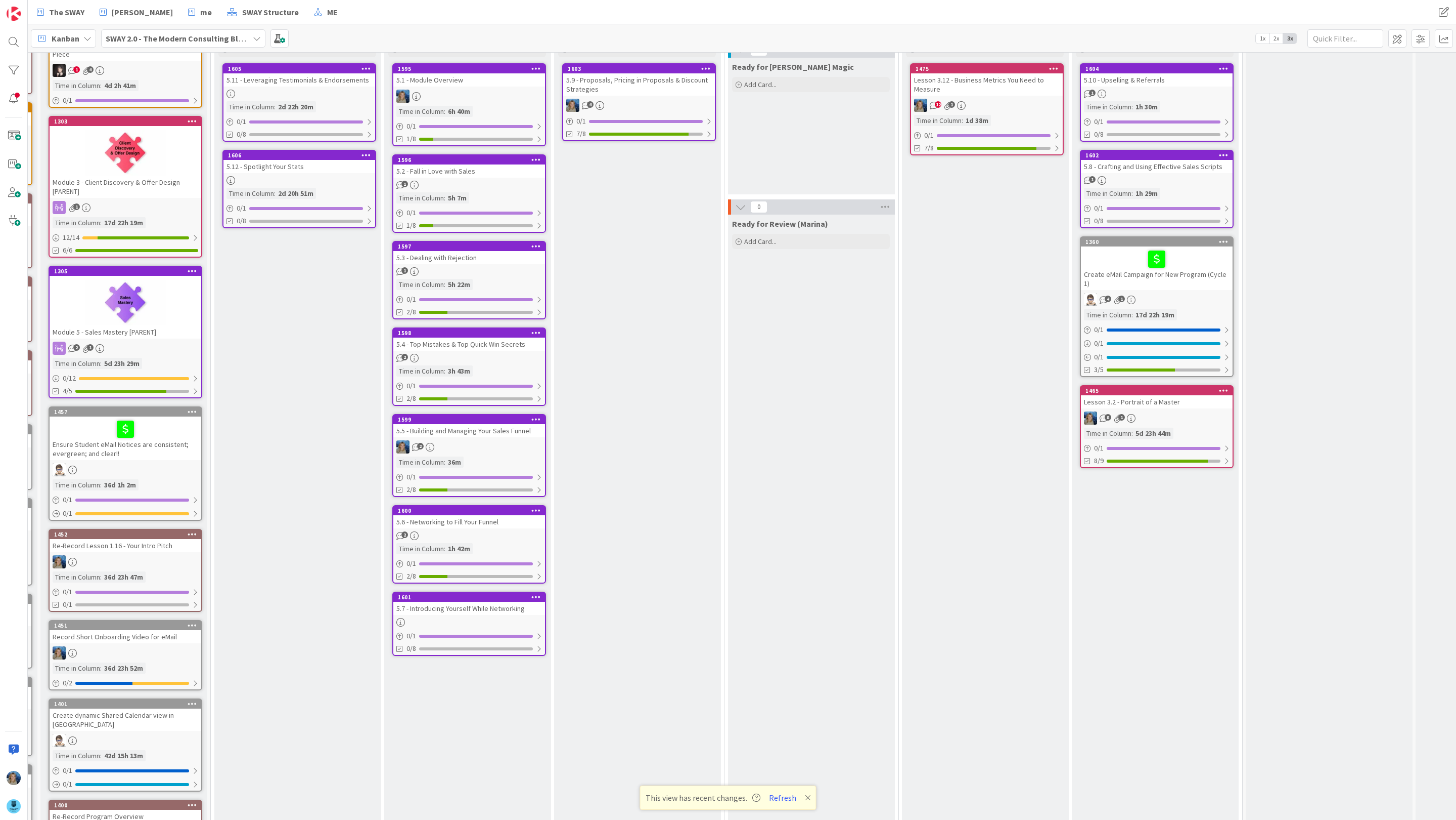
scroll to position [0, 161]
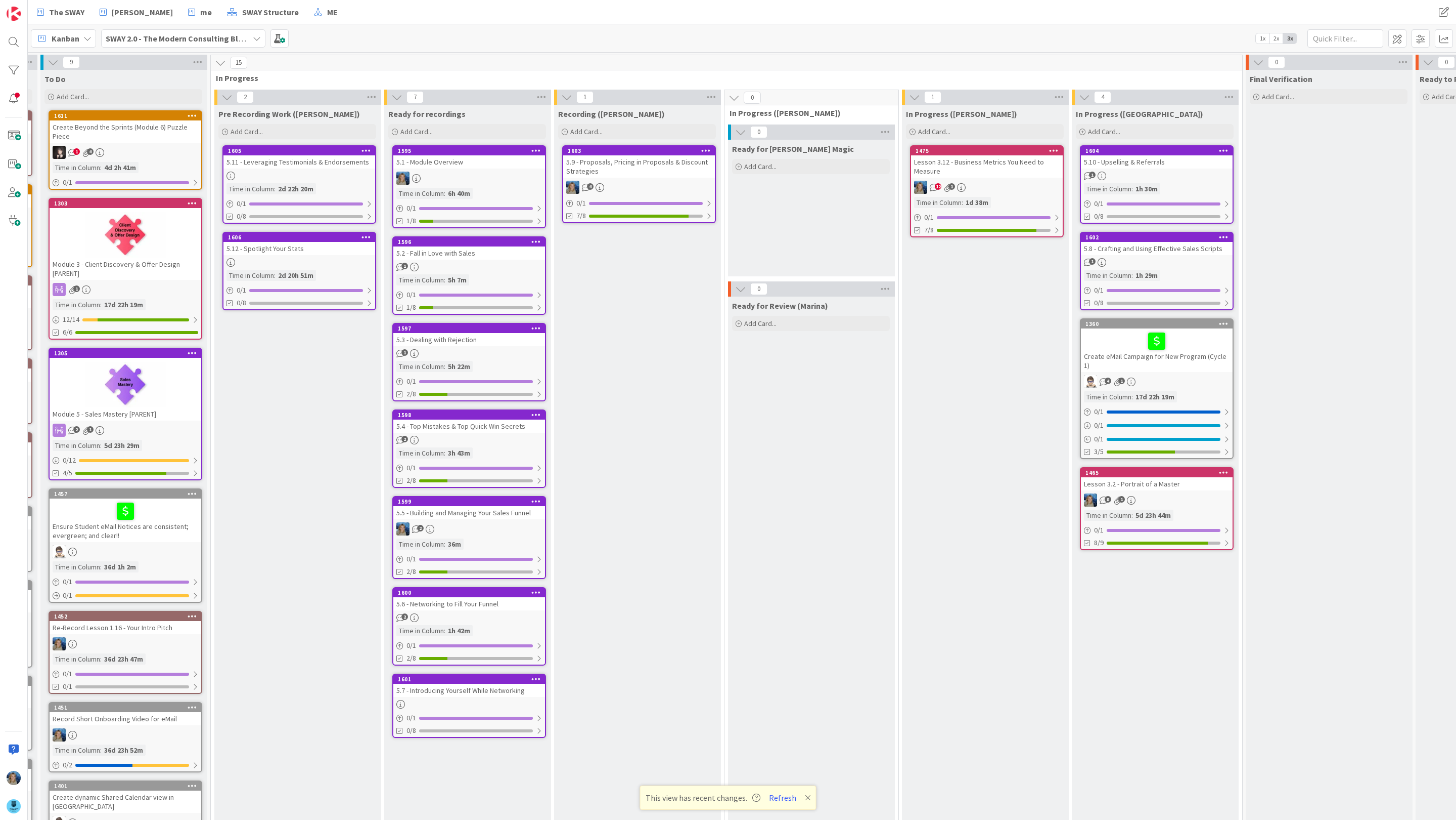
click at [334, 169] on link "1605 5.11 - Leveraging Testimonials & Endorsements Time in Column : 2d 22h 20m …" at bounding box center [300, 184] width 154 height 79
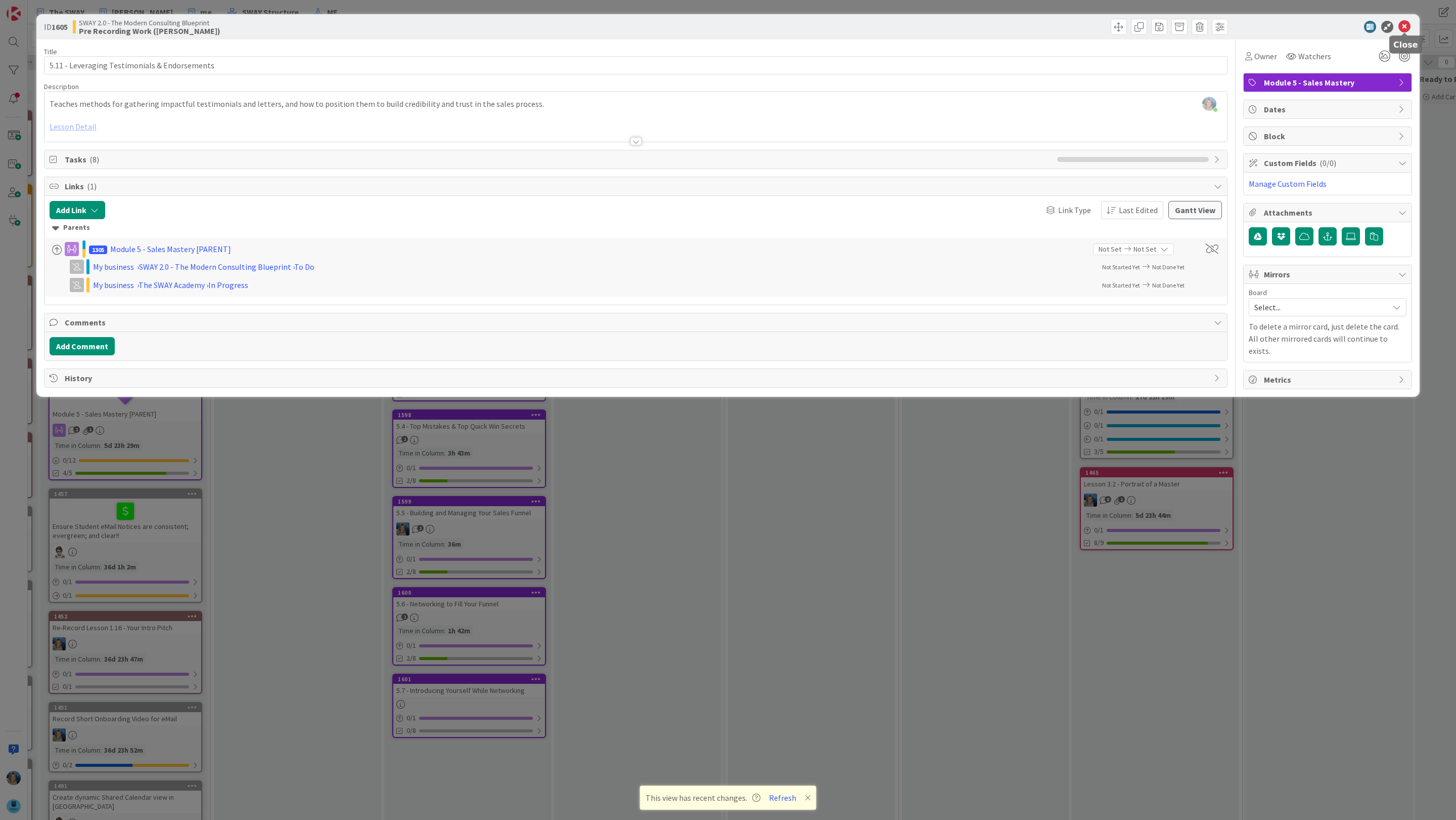
click at [770, 25] on icon at bounding box center [1404, 26] width 12 height 12
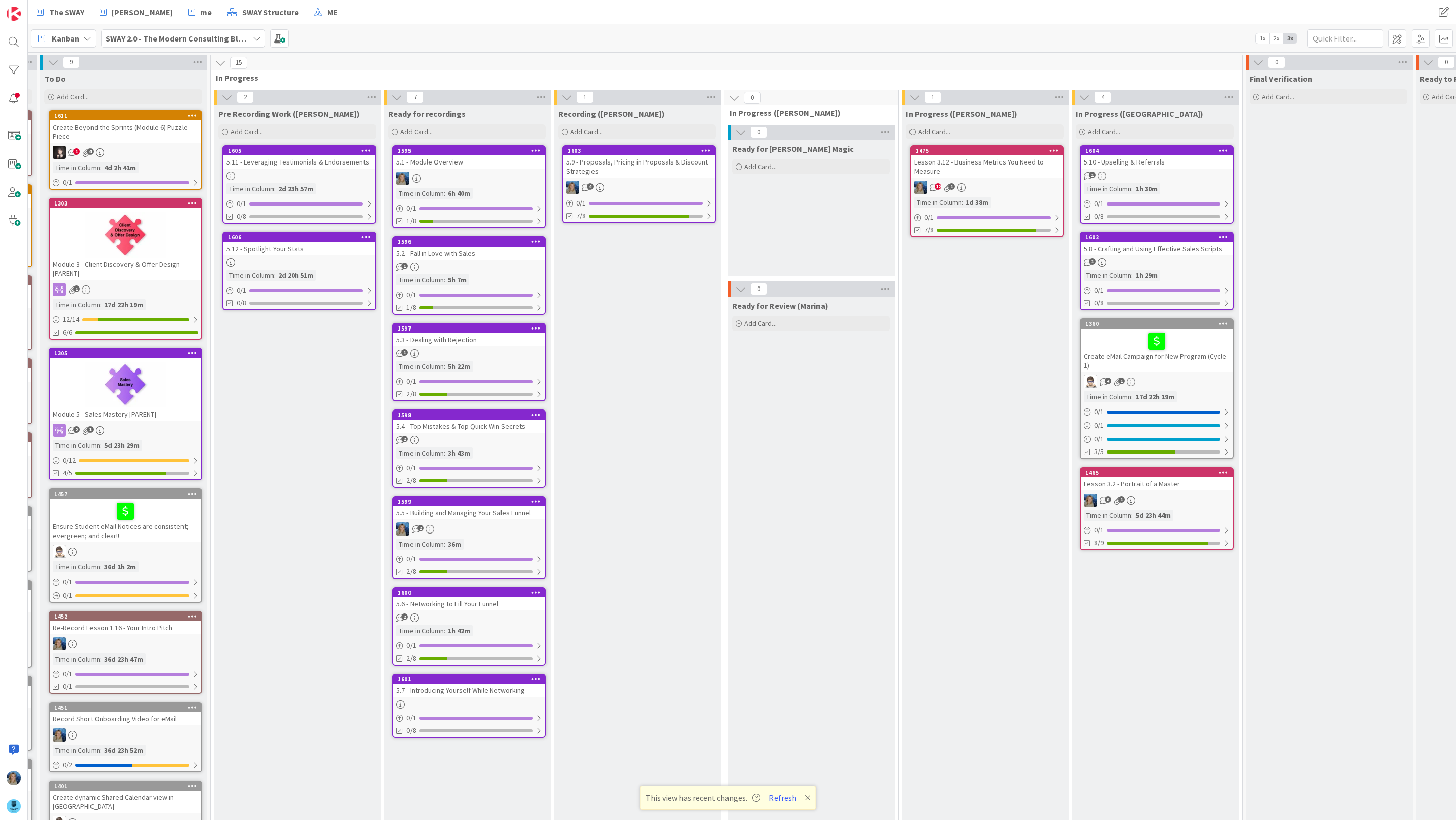
click at [326, 170] on link "1605 5.11 - Leveraging Testimonials & Endorsements Time in Column : 2d 23h 57m …" at bounding box center [300, 184] width 154 height 79
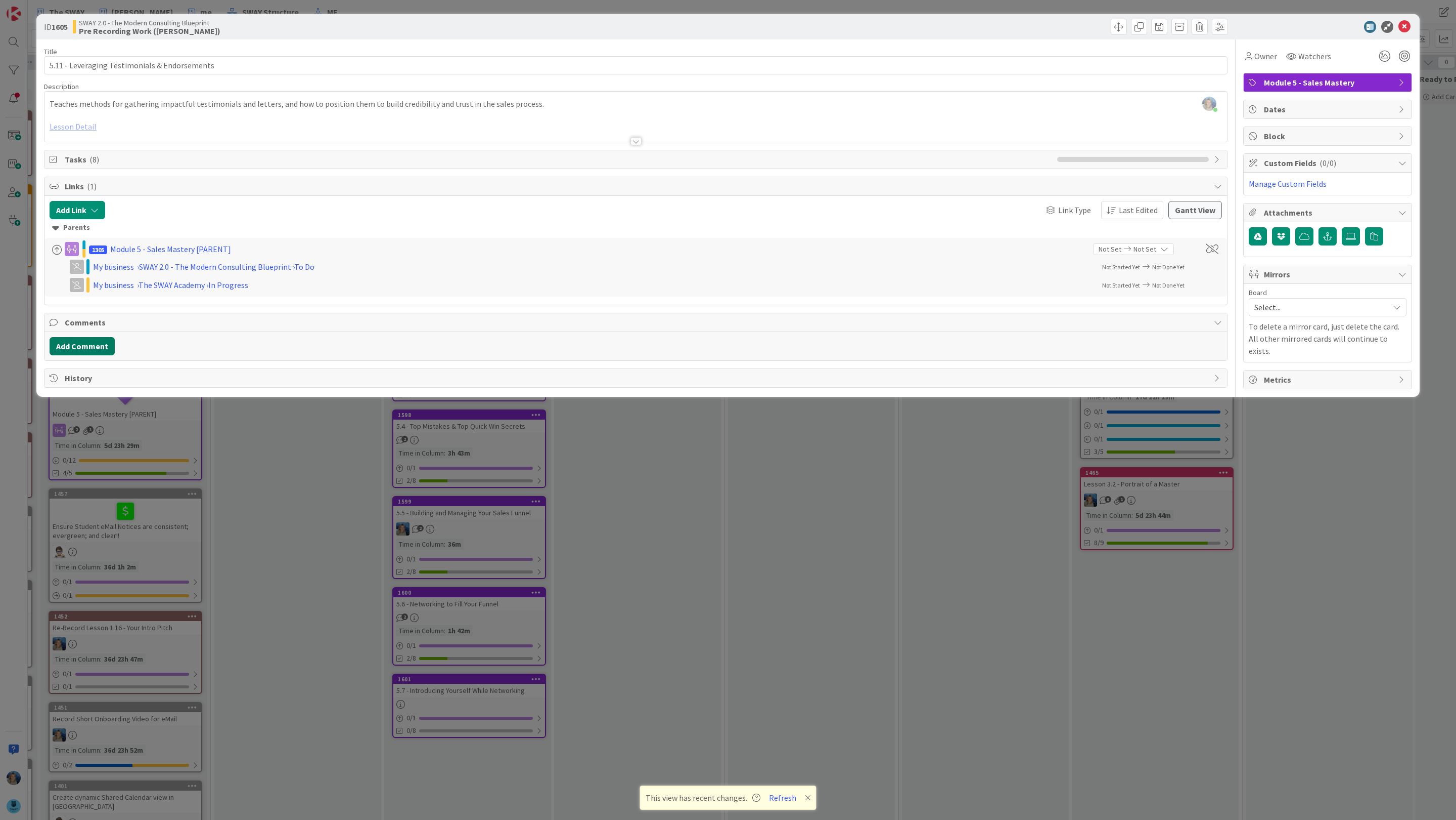
click at [89, 346] on button "Add Comment" at bounding box center [82, 346] width 66 height 19
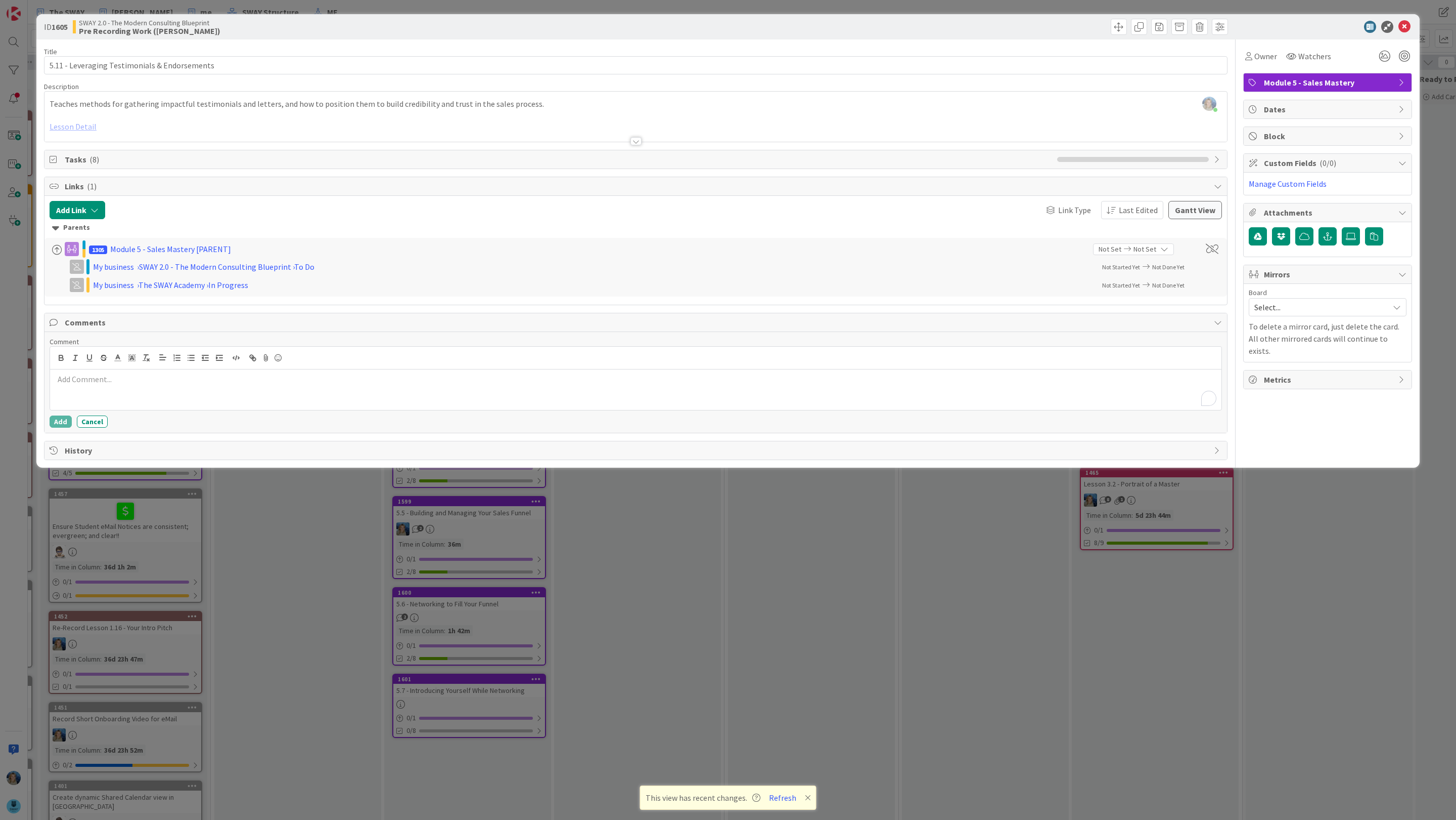
click at [97, 369] on div at bounding box center [635, 357] width 1172 height 23
click at [92, 384] on p "To enrich screen reader interactions, please activate Accessibility in Grammarl…" at bounding box center [635, 379] width 1164 height 12
click at [130, 482] on li "[PERSON_NAME]" at bounding box center [135, 476] width 161 height 19
click at [290, 387] on p "﻿ @ [PERSON_NAME] ﻿ about CTA - LinkedIn recomendations + PHOTO" at bounding box center [635, 379] width 1164 height 14
click at [58, 422] on button "Add" at bounding box center [61, 421] width 22 height 12
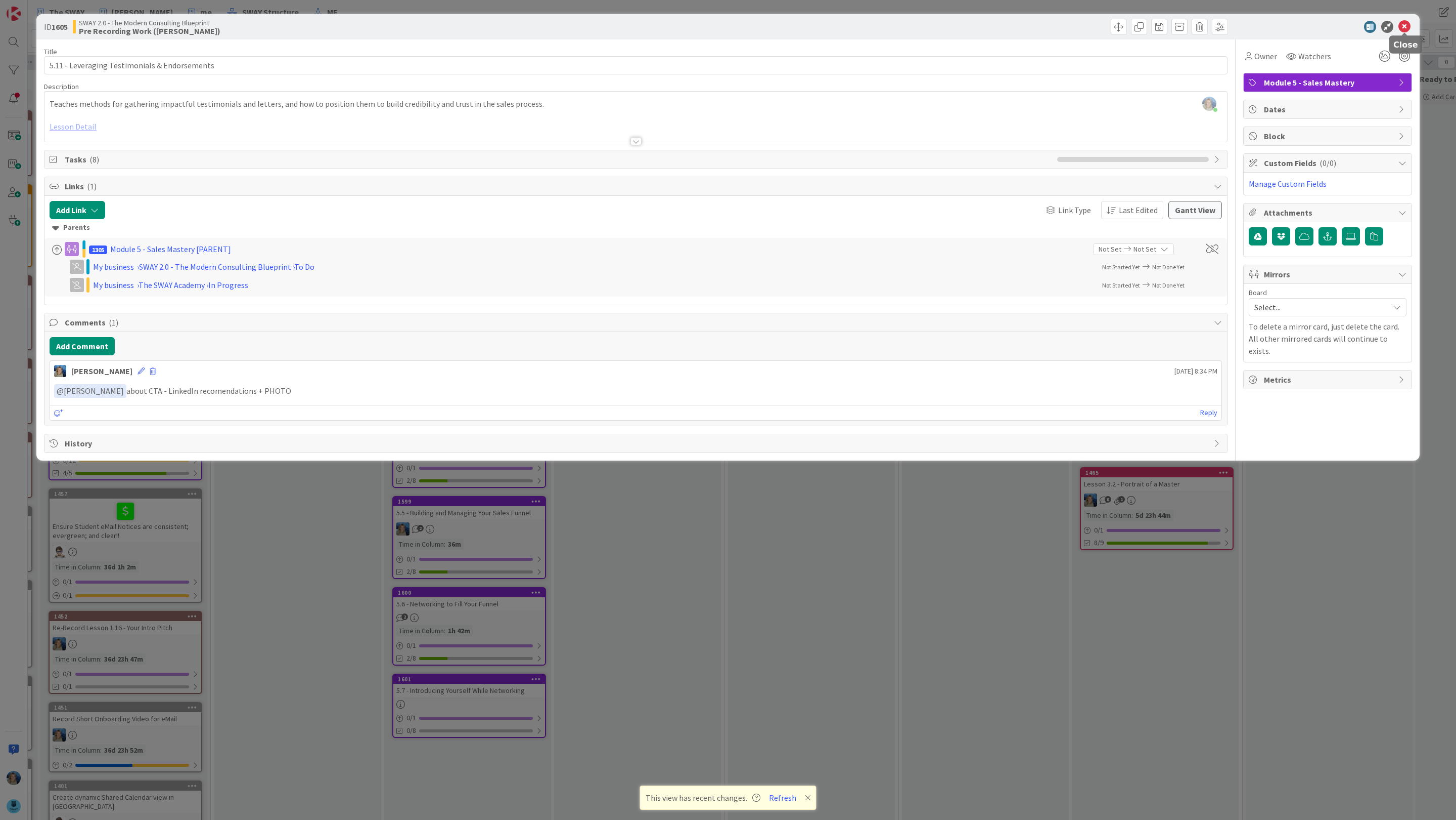
click at [770, 24] on icon at bounding box center [1404, 26] width 12 height 12
